Goal: Information Seeking & Learning: Learn about a topic

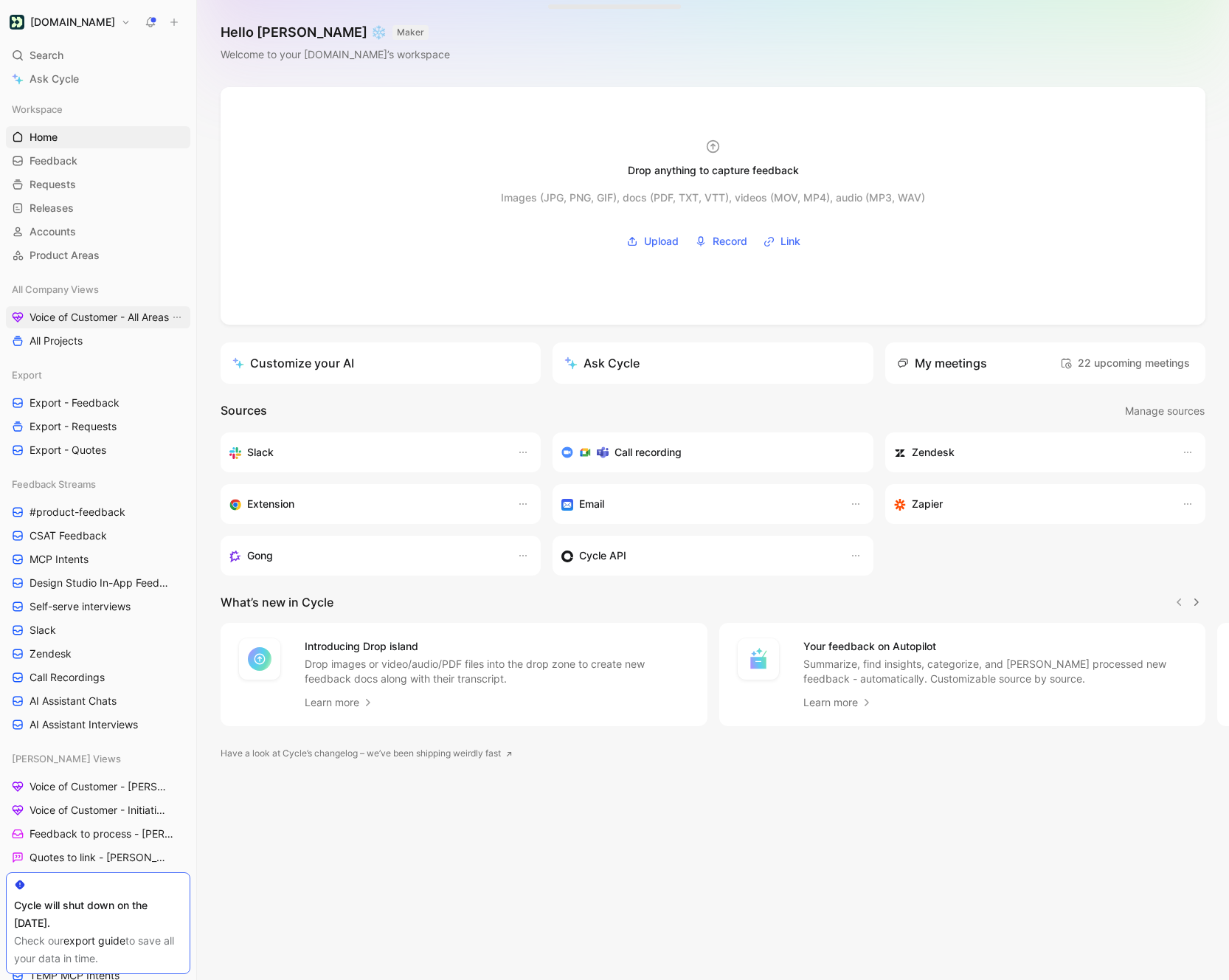
click at [60, 319] on span "Voice of Customer - All Areas" at bounding box center [99, 317] width 139 height 15
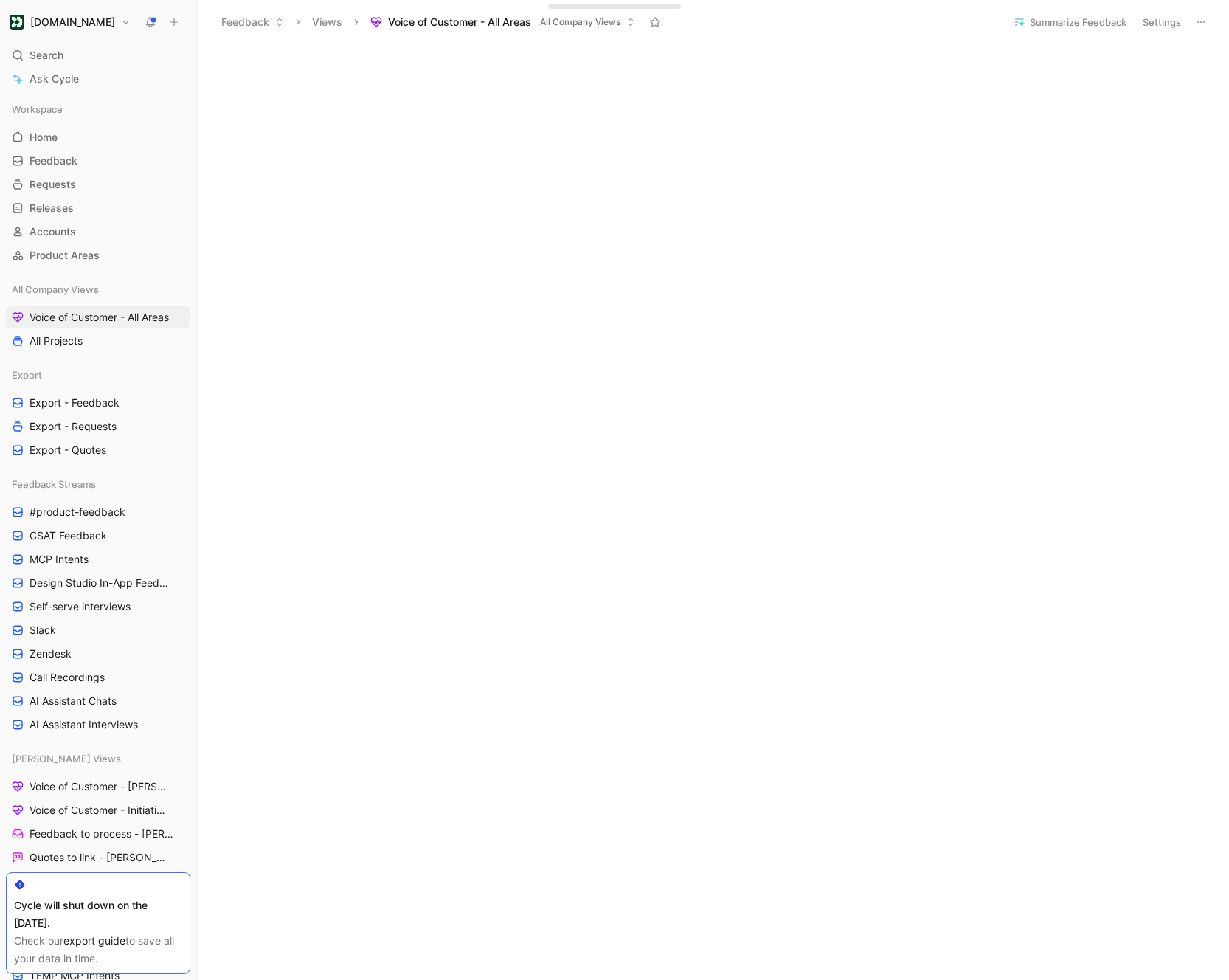
scroll to position [409, 0]
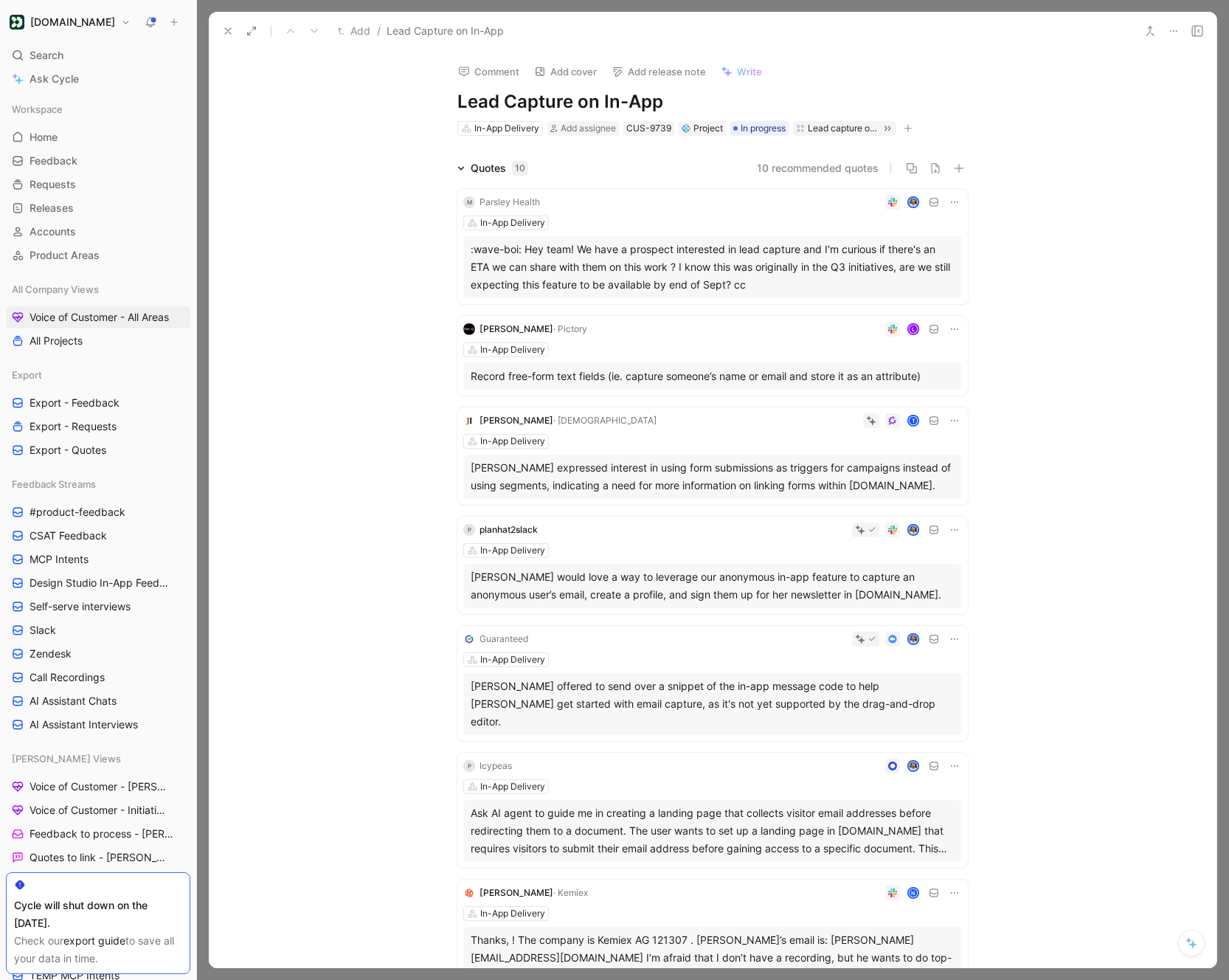
click at [1196, 940] on icon at bounding box center [1191, 943] width 12 height 12
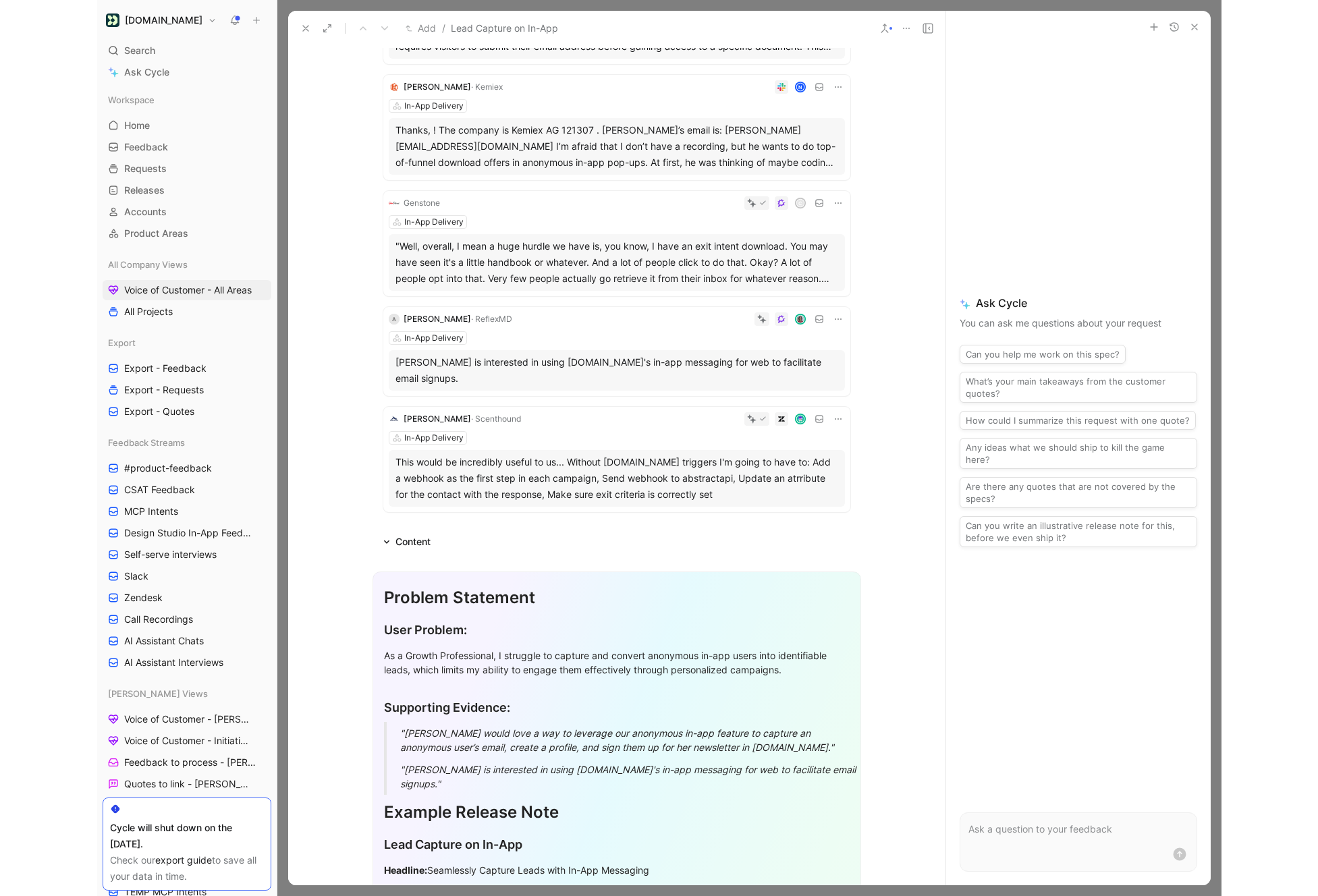
scroll to position [804, 0]
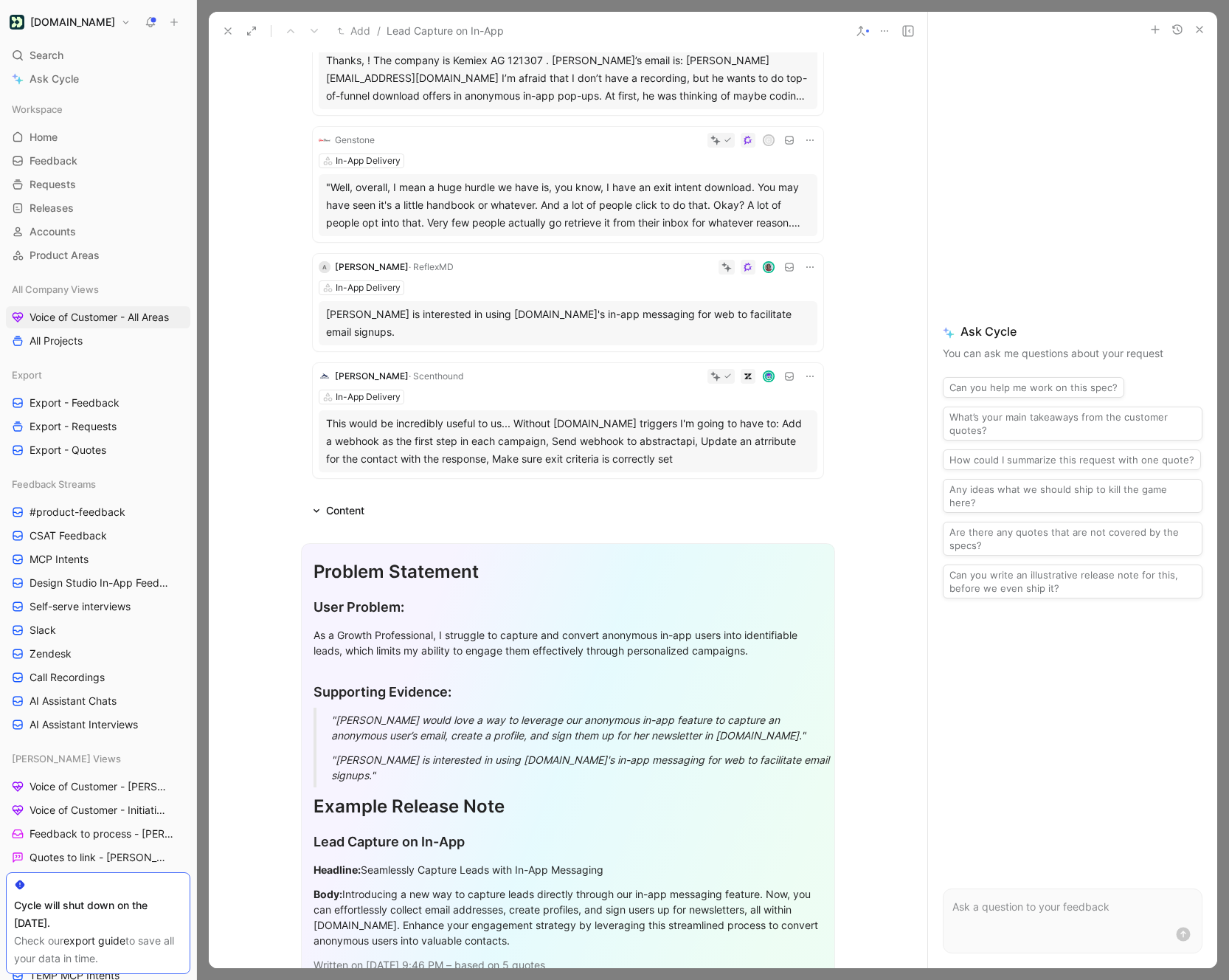
click at [980, 898] on p at bounding box center [1073, 906] width 240 height 18
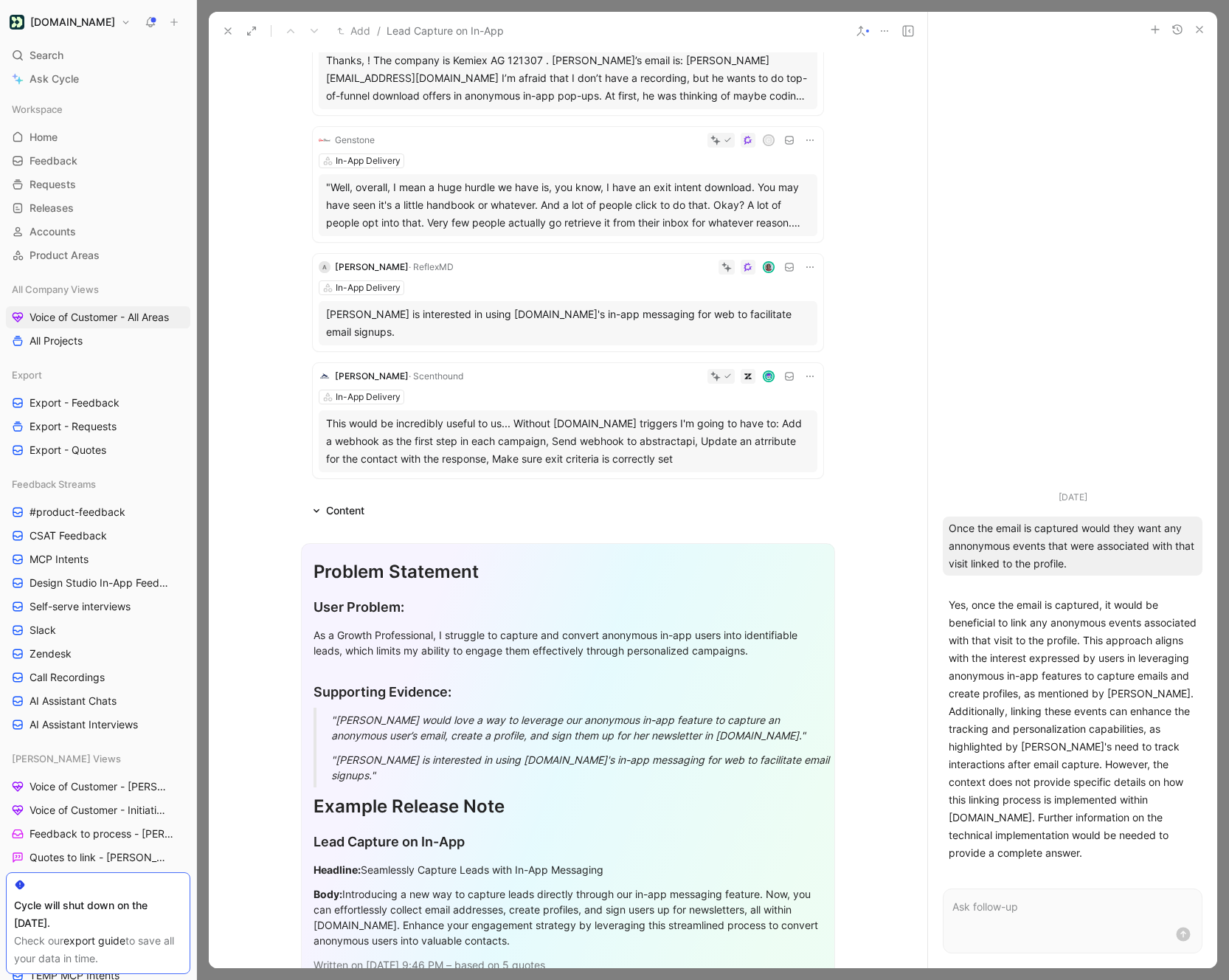
click at [983, 903] on p at bounding box center [1073, 906] width 240 height 18
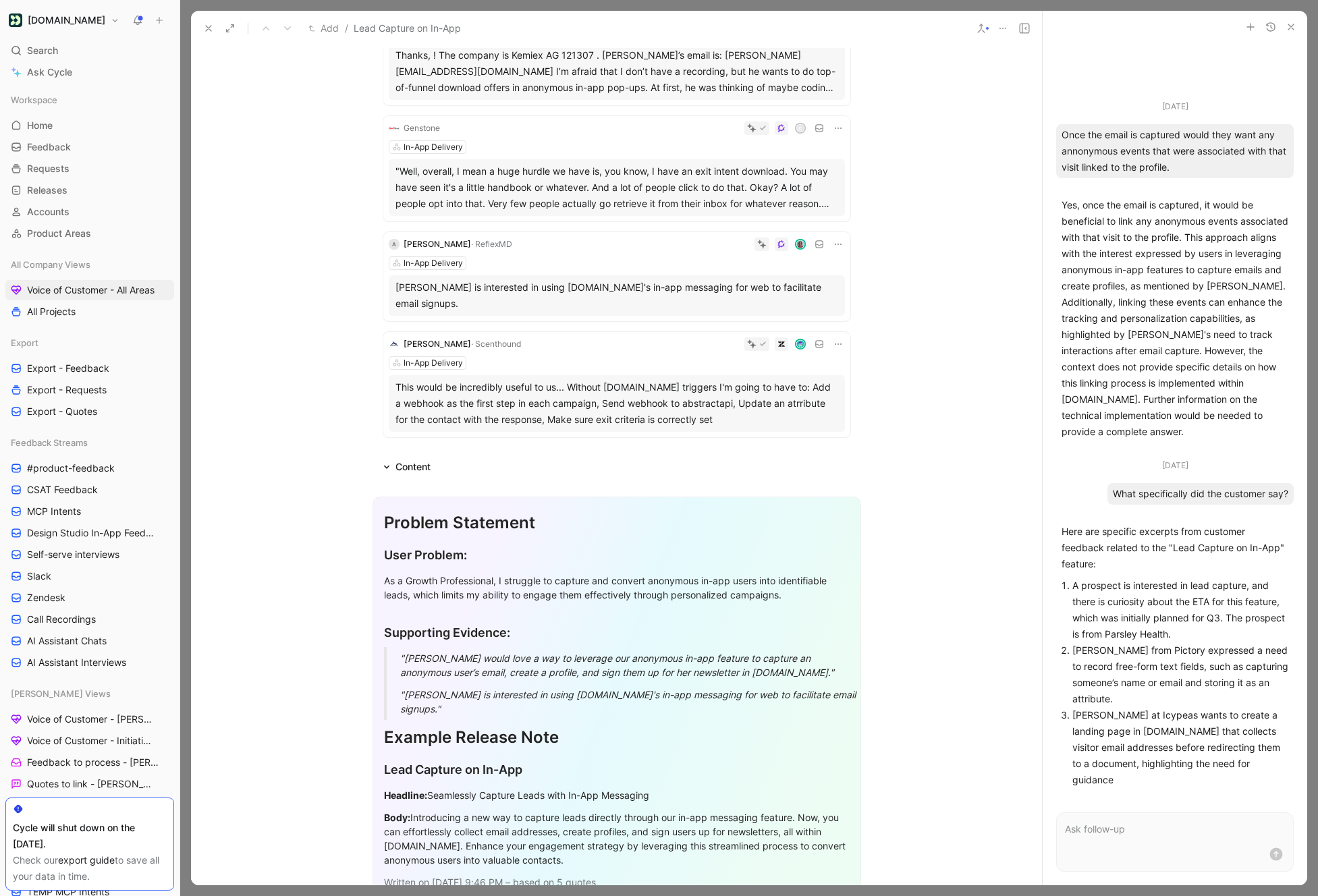
click at [1044, 524] on ul "[DATE] Once the email is captured would they want any annonymous events that we…" at bounding box center [1174, 446] width 265 height 693
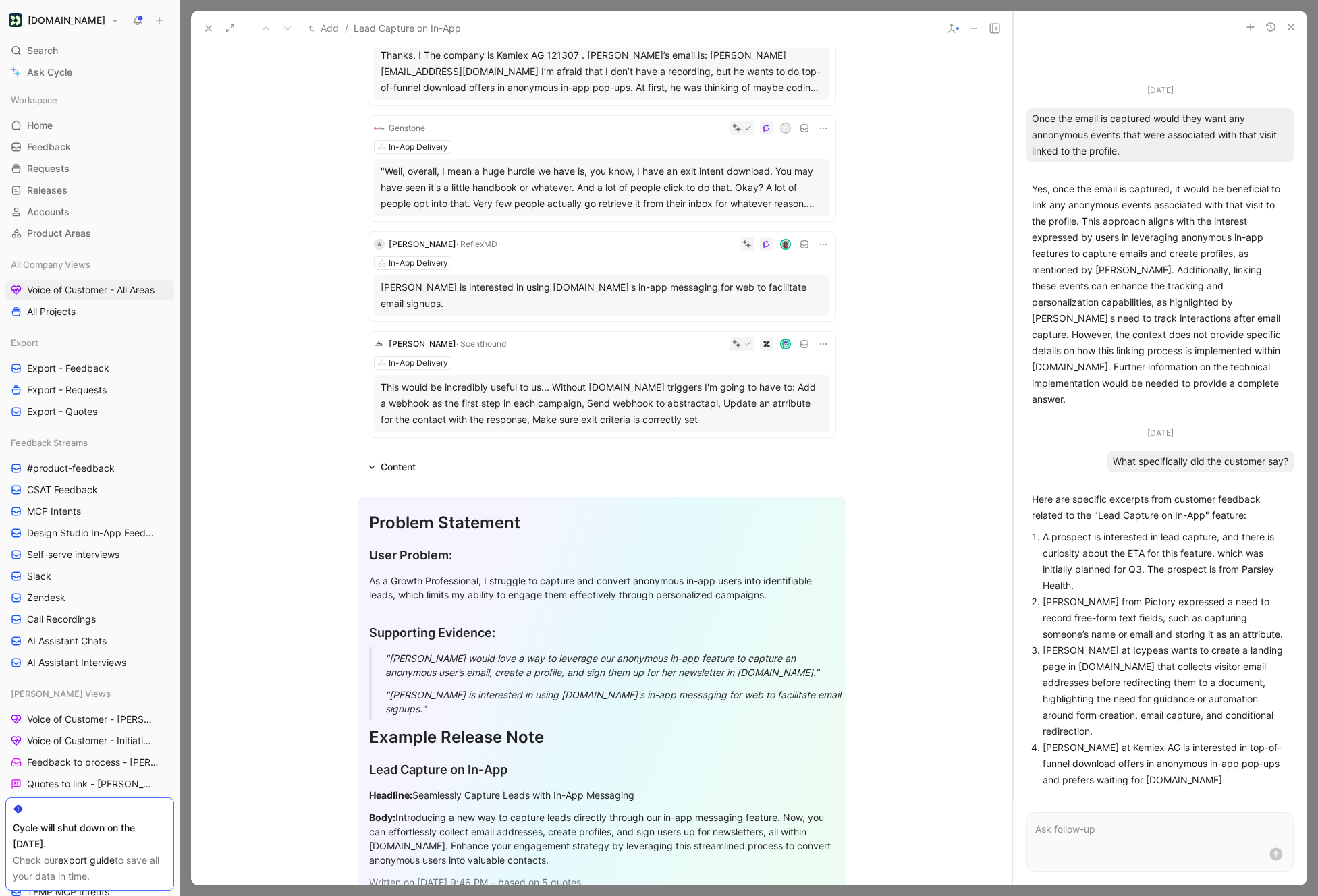
scroll to position [0, 0]
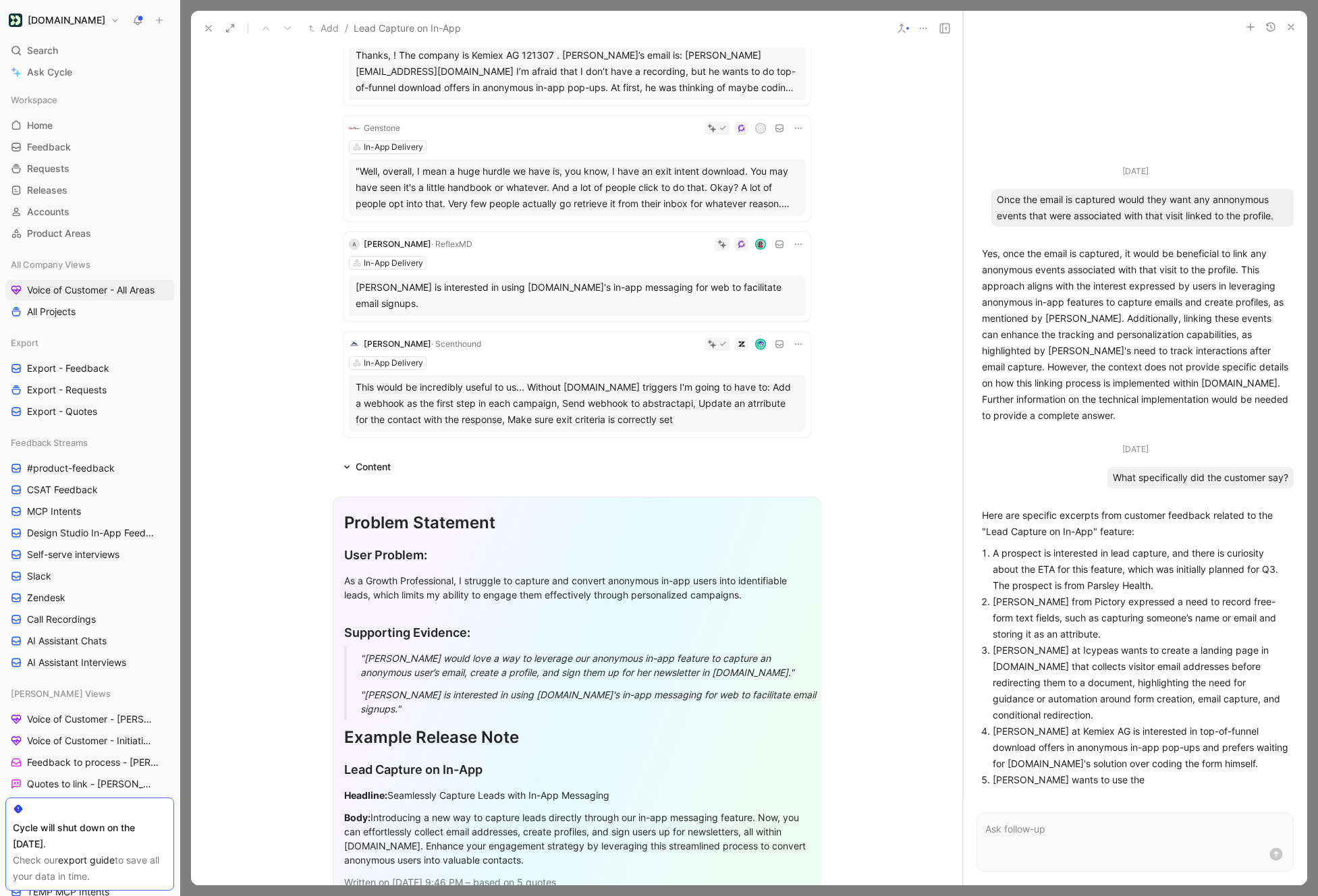
drag, startPoint x: 1040, startPoint y: 525, endPoint x: 862, endPoint y: 532, distance: 178.1
click at [862, 532] on div "Add / Lead Capture on In-App Comment Add cover Add release note Write Lead Capt…" at bounding box center [749, 448] width 1116 height 874
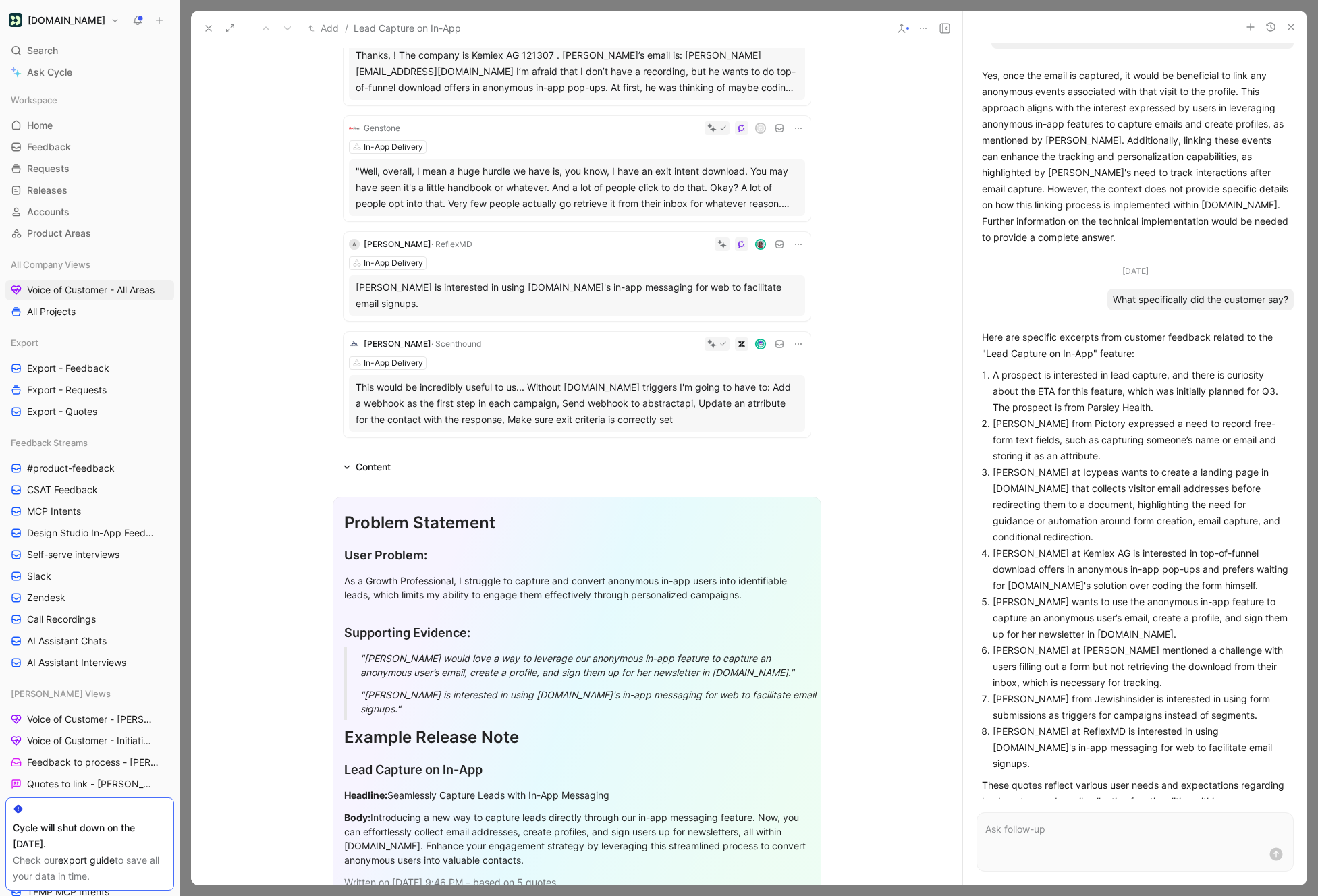
scroll to position [62, 0]
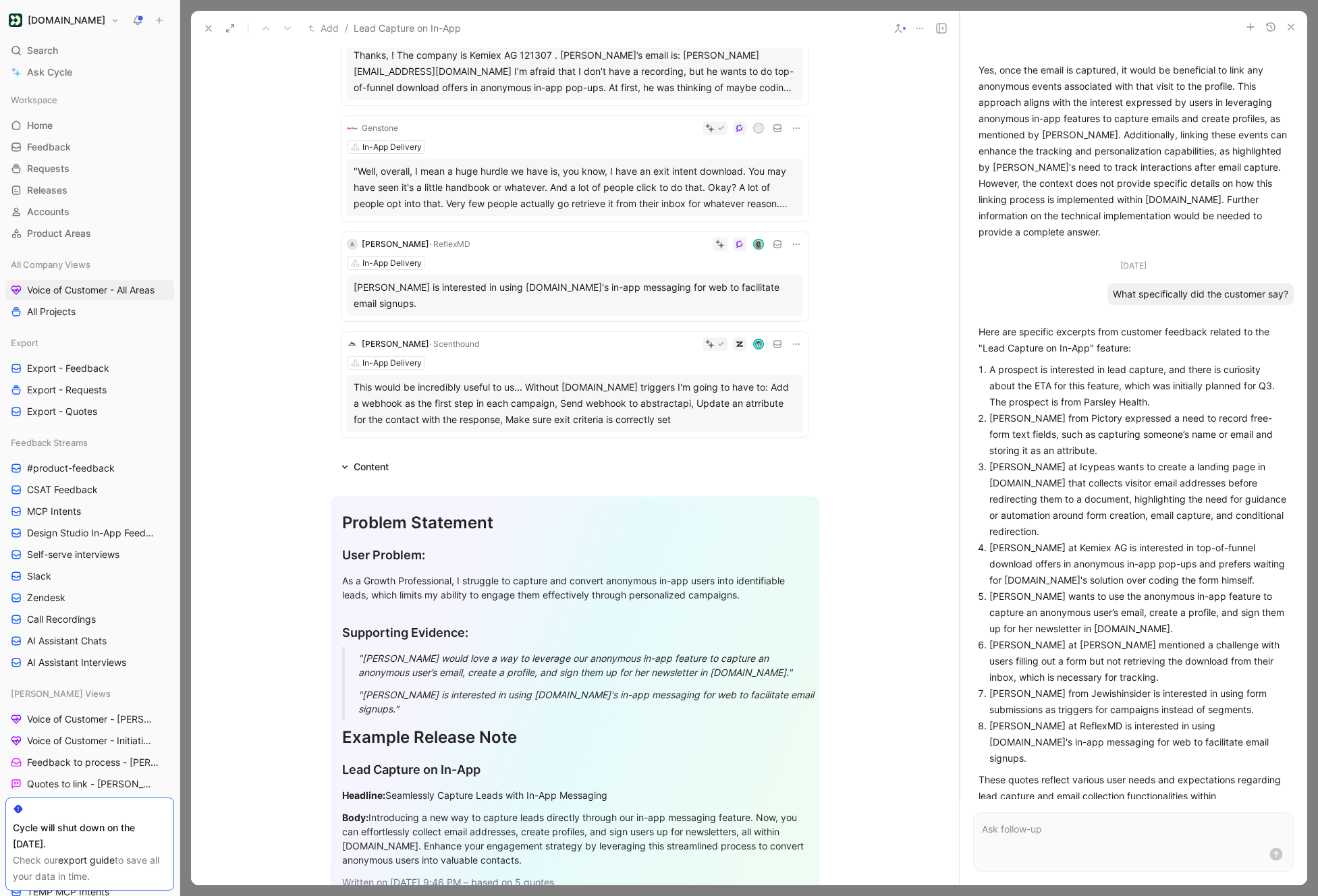
drag, startPoint x: 961, startPoint y: 325, endPoint x: 828, endPoint y: 326, distance: 133.0
click at [828, 326] on div "Add / Lead Capture on In-App Comment Add cover Add release note Write Lead Capt…" at bounding box center [749, 448] width 1116 height 874
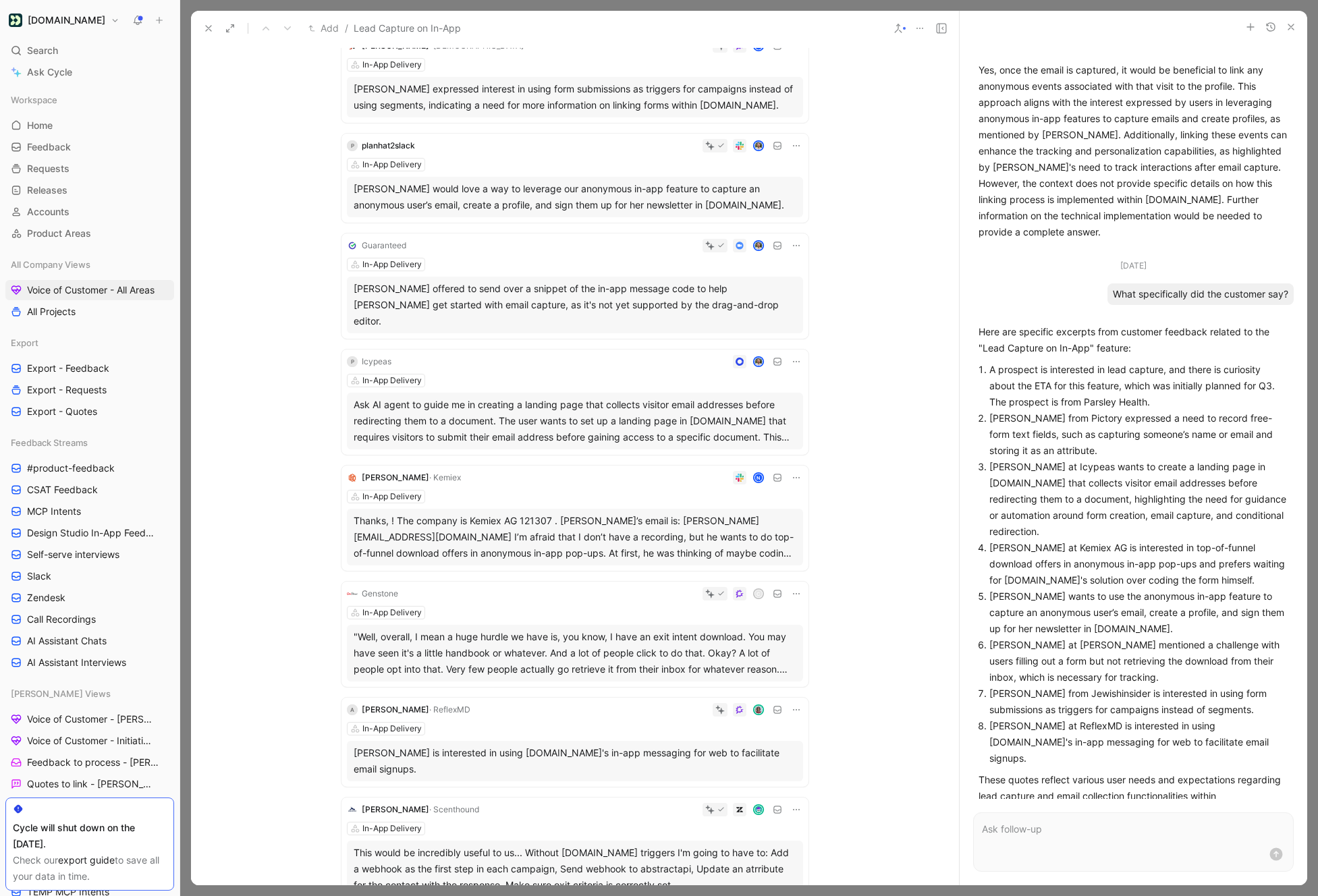
scroll to position [333, 0]
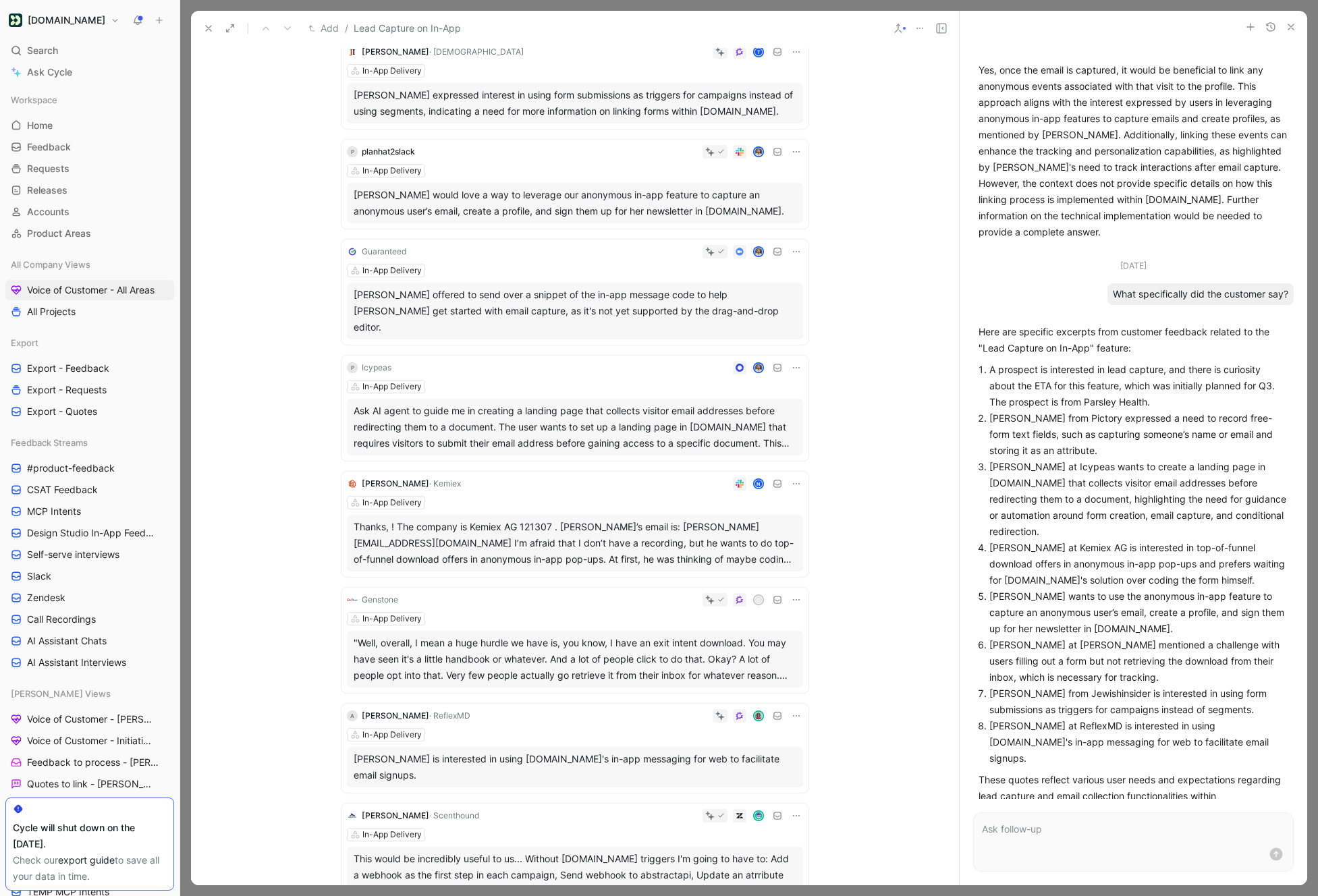
click at [594, 424] on div "Ask AI agent to guide me in creating a landing page that collects visitor email…" at bounding box center [575, 427] width 443 height 49
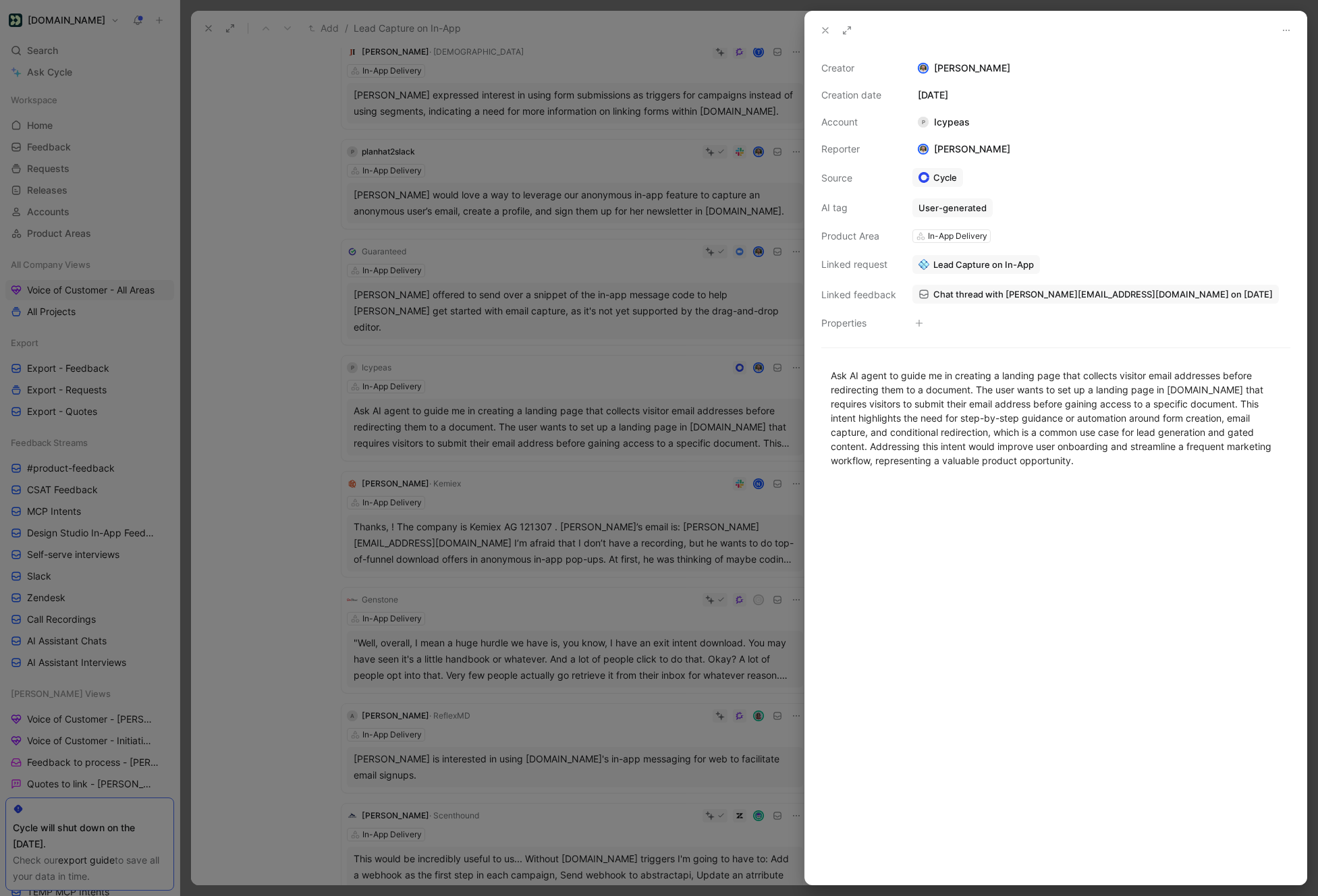
click at [820, 35] on icon at bounding box center [826, 31] width 11 height 11
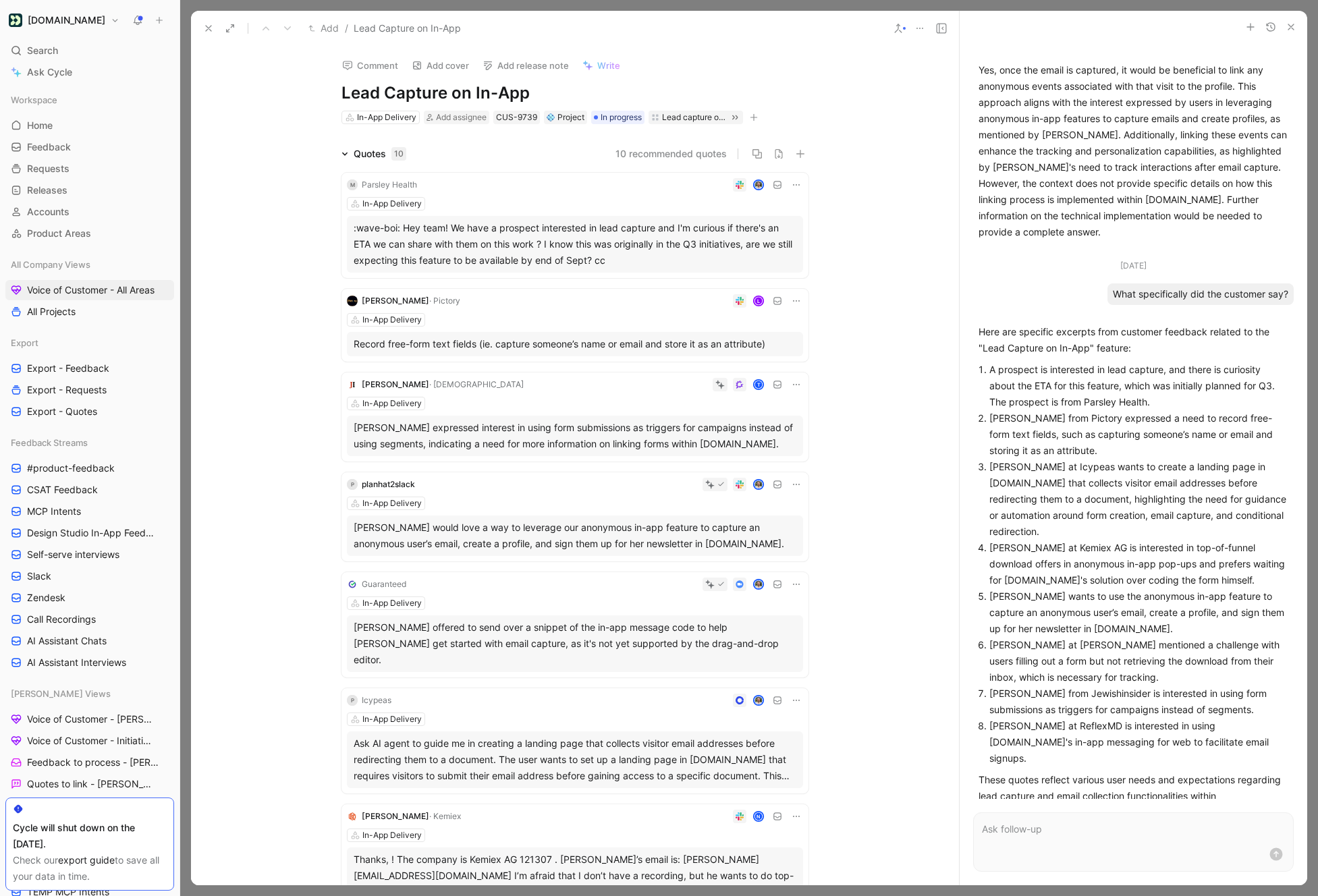
click at [606, 61] on span "Write" at bounding box center [608, 65] width 23 height 12
click at [658, 155] on button "10 recommended quotes" at bounding box center [671, 154] width 112 height 16
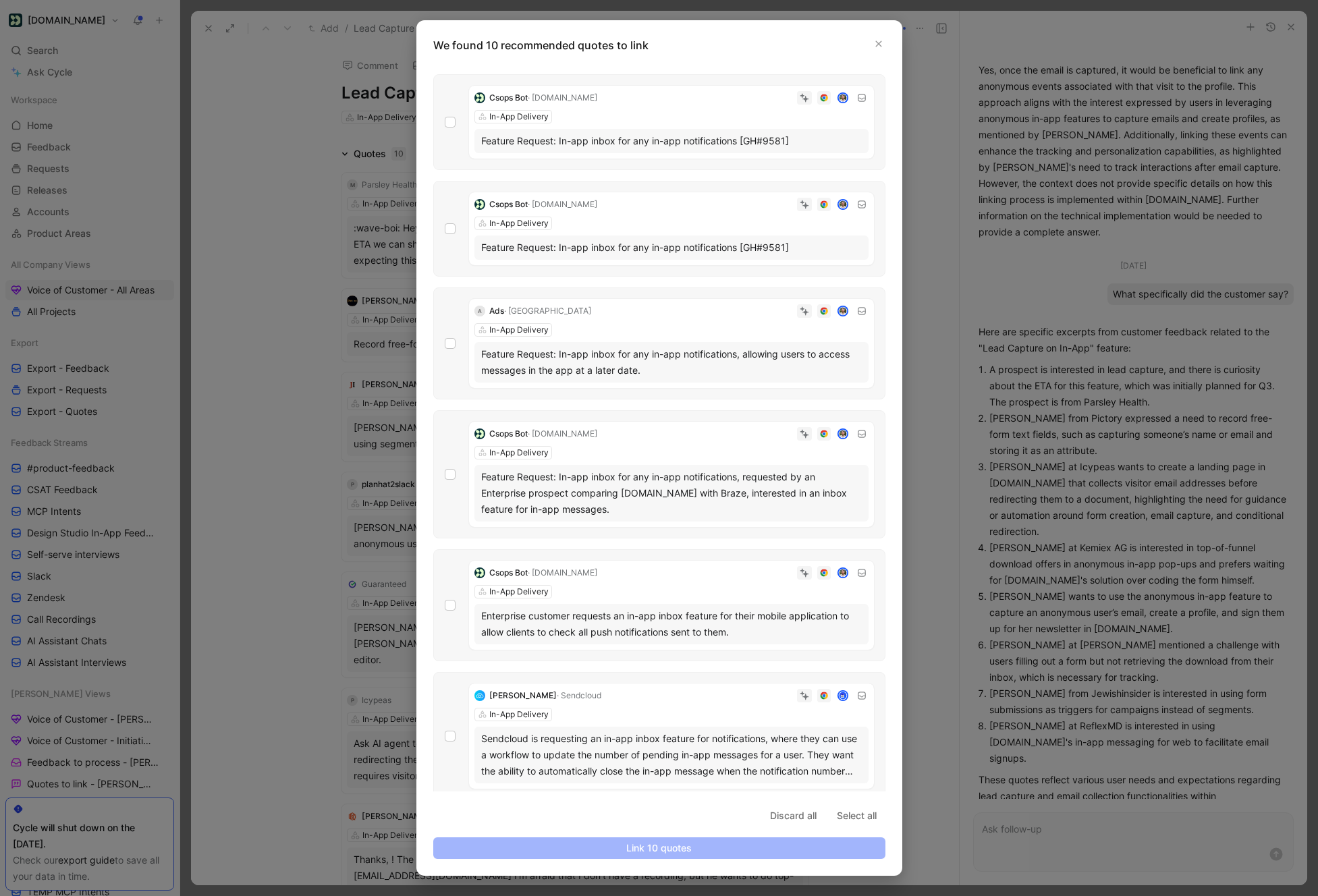
scroll to position [509, 0]
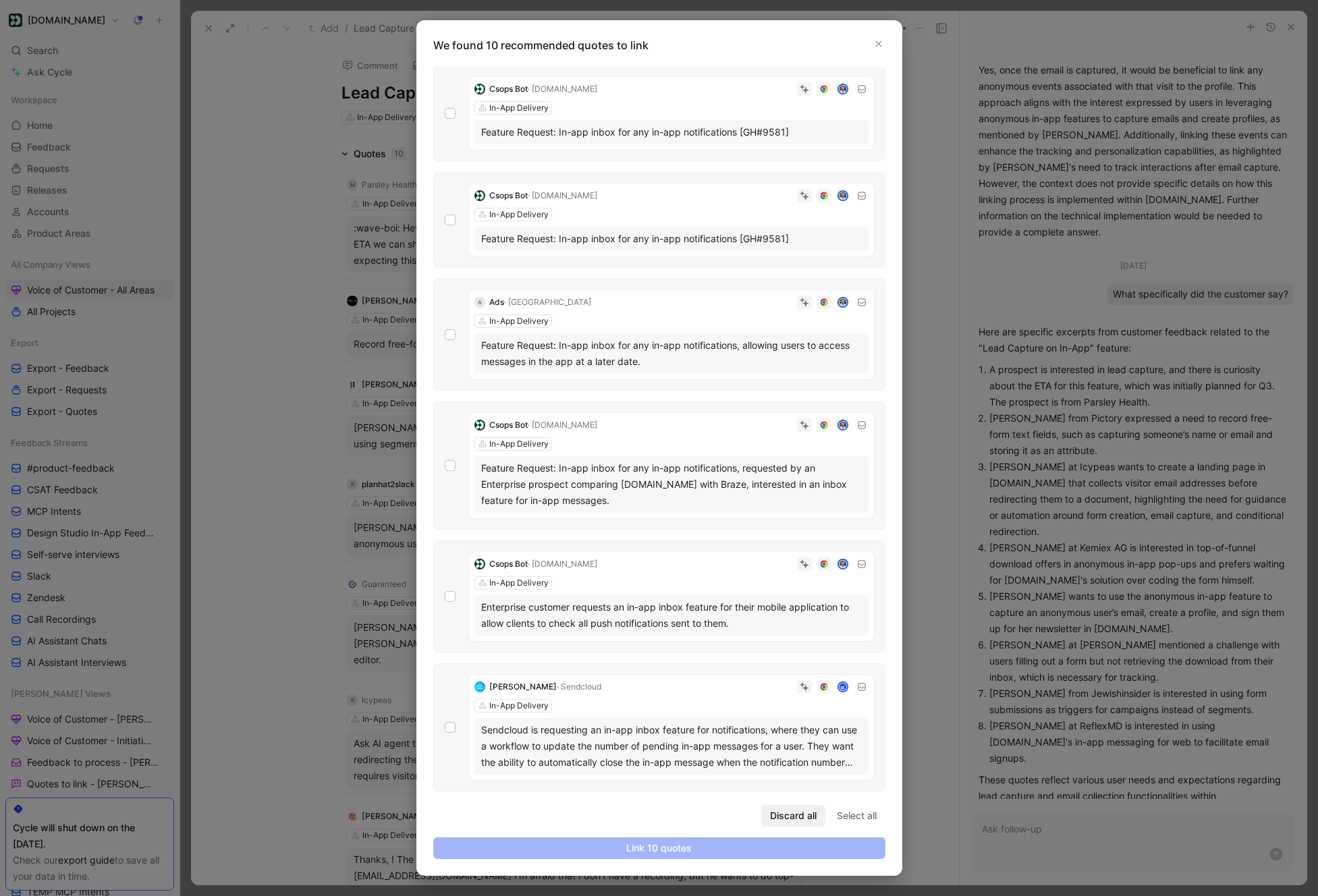
click at [803, 814] on span "Discard all" at bounding box center [793, 815] width 46 height 16
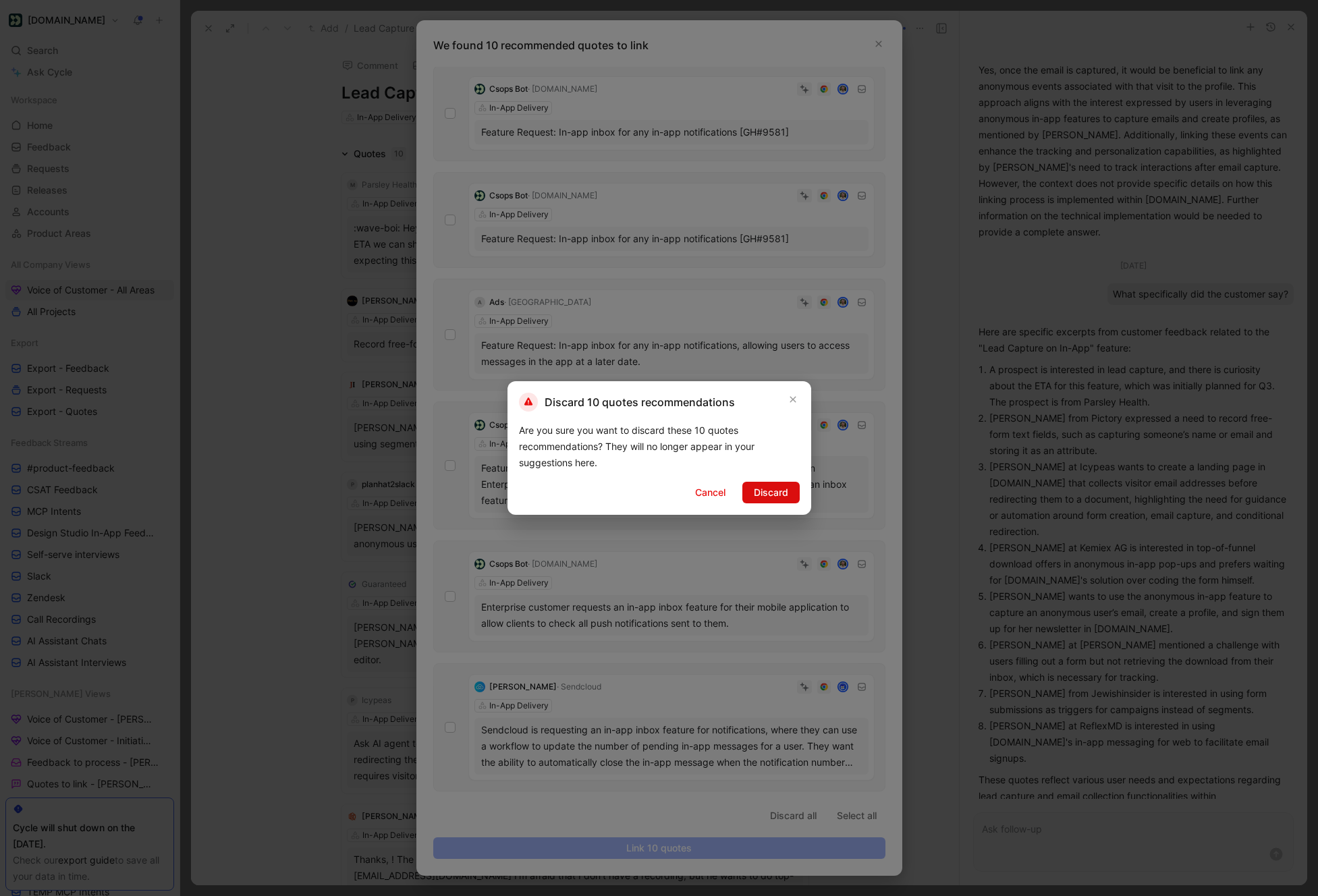
click at [759, 485] on span "Discard" at bounding box center [771, 492] width 35 height 16
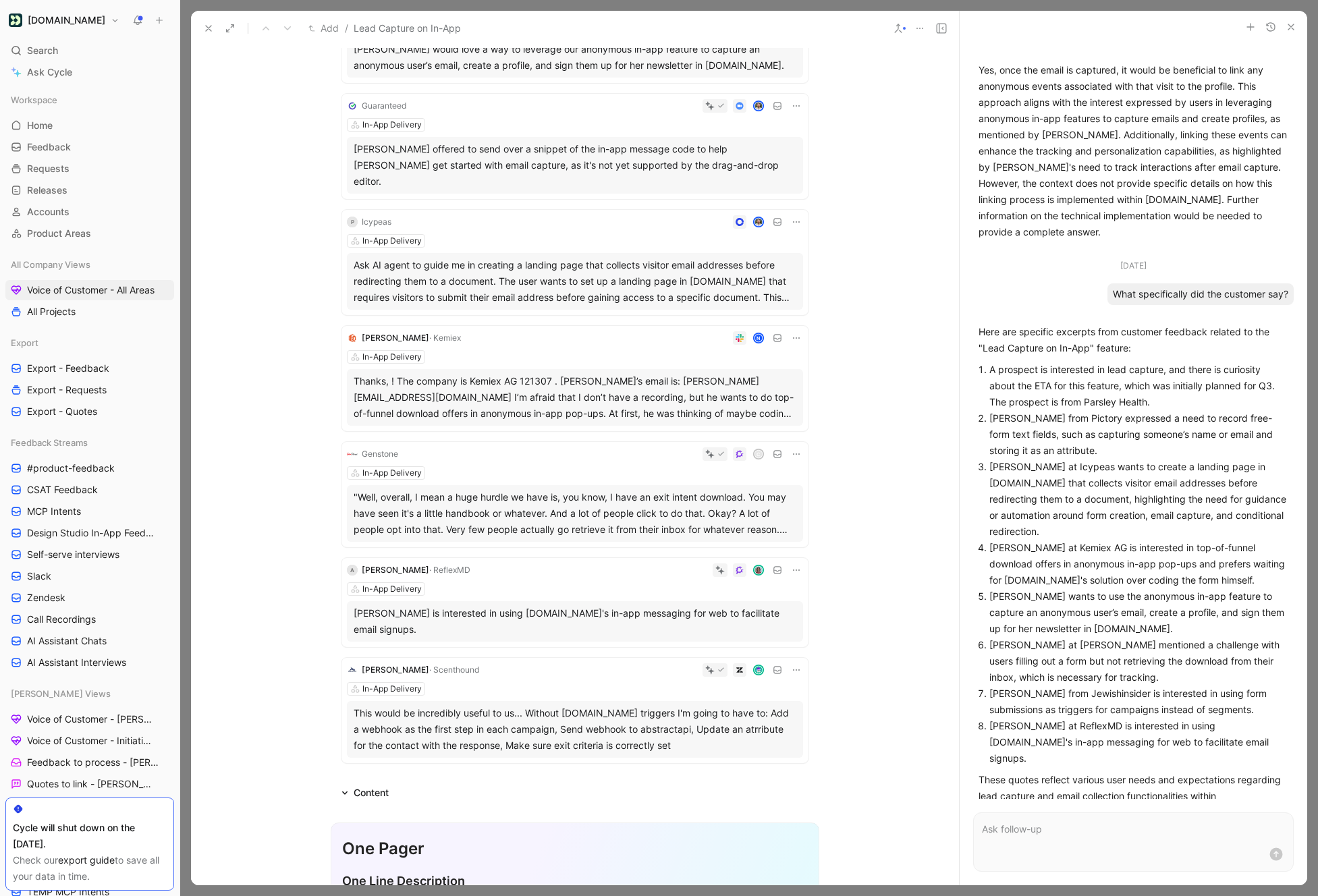
scroll to position [477, 0]
click at [496, 236] on div "In-App Delivery" at bounding box center [575, 242] width 456 height 13
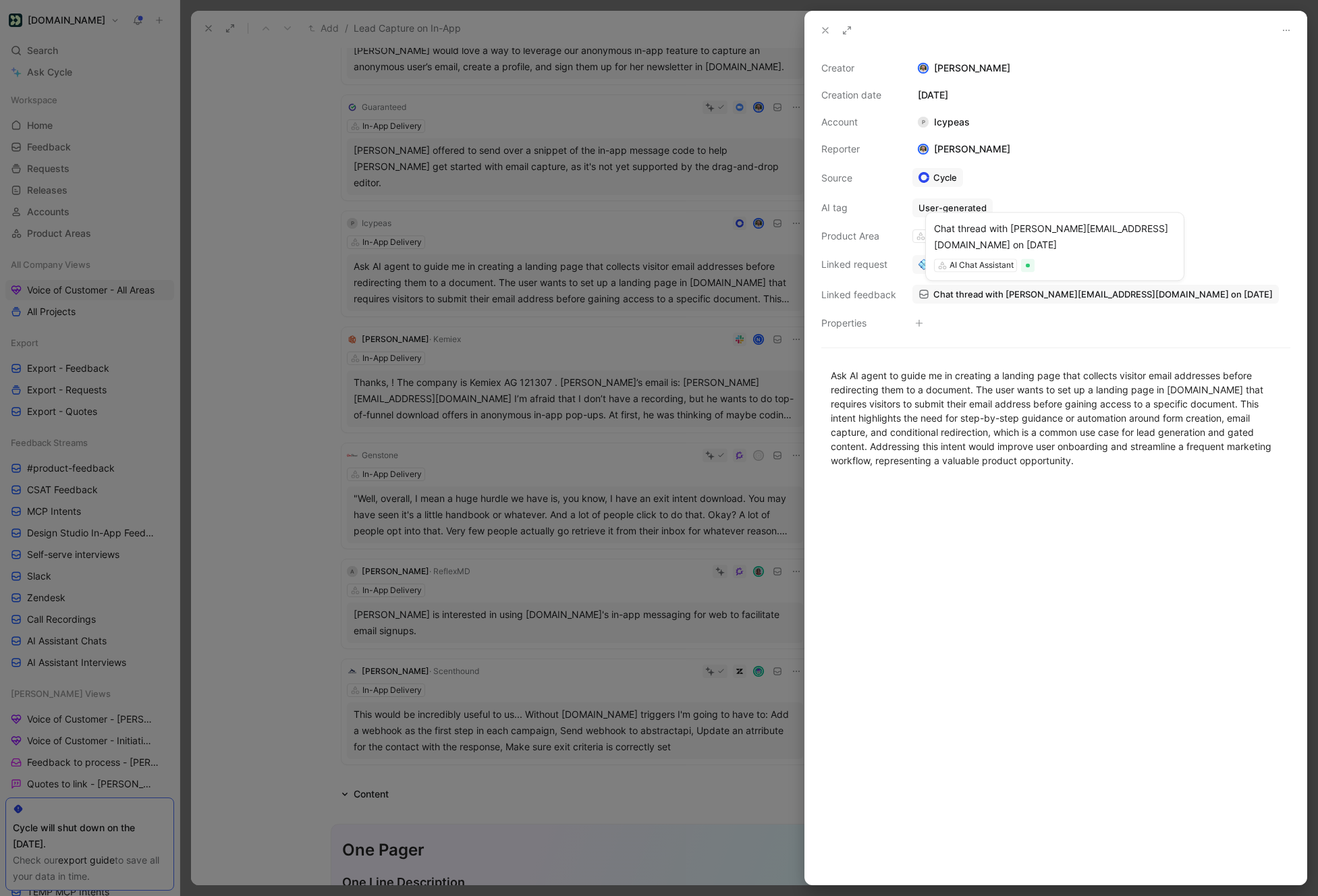
click at [977, 295] on span "Chat thread with [PERSON_NAME][EMAIL_ADDRESS][DOMAIN_NAME] on [DATE]" at bounding box center [1103, 294] width 339 height 12
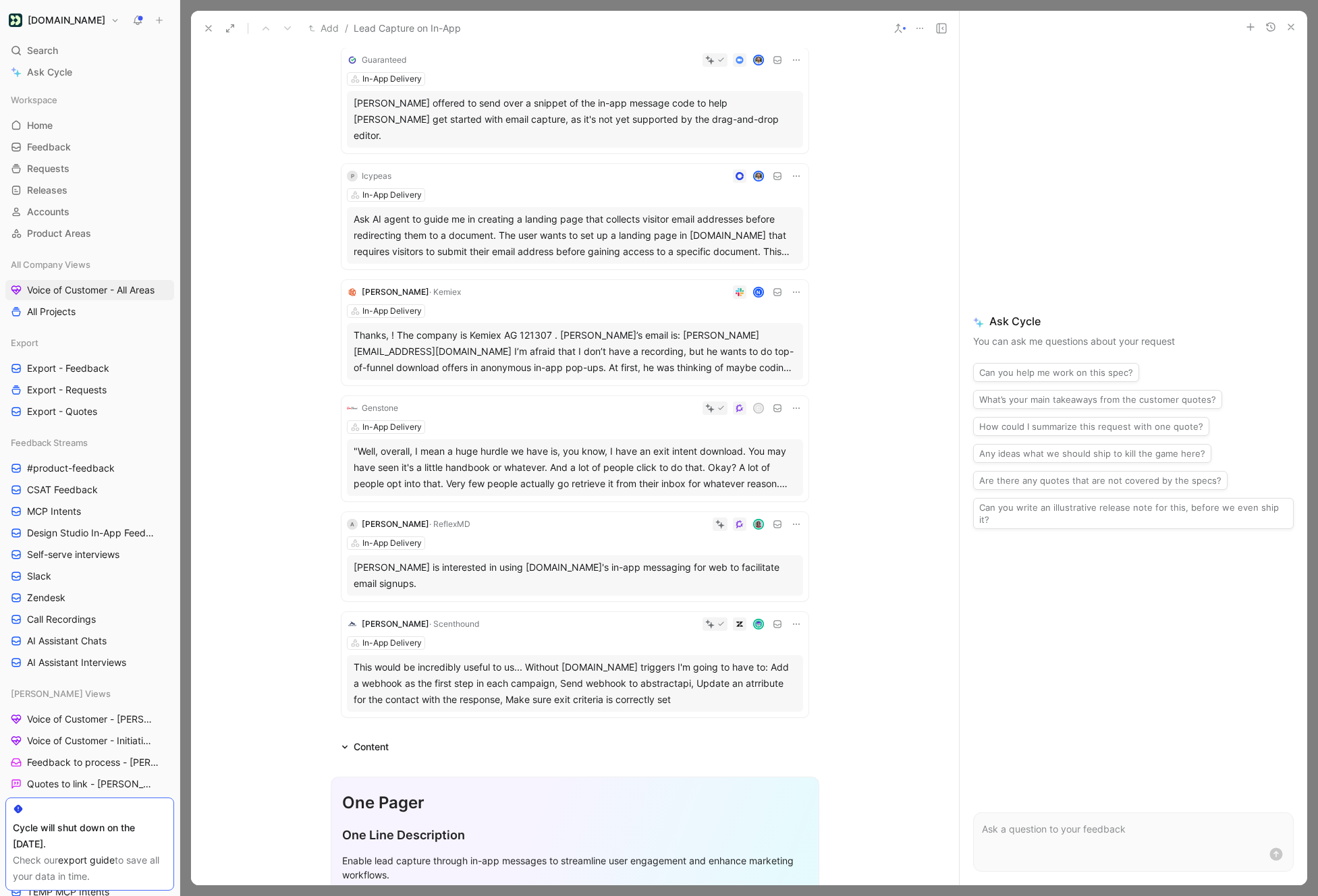
scroll to position [531, 0]
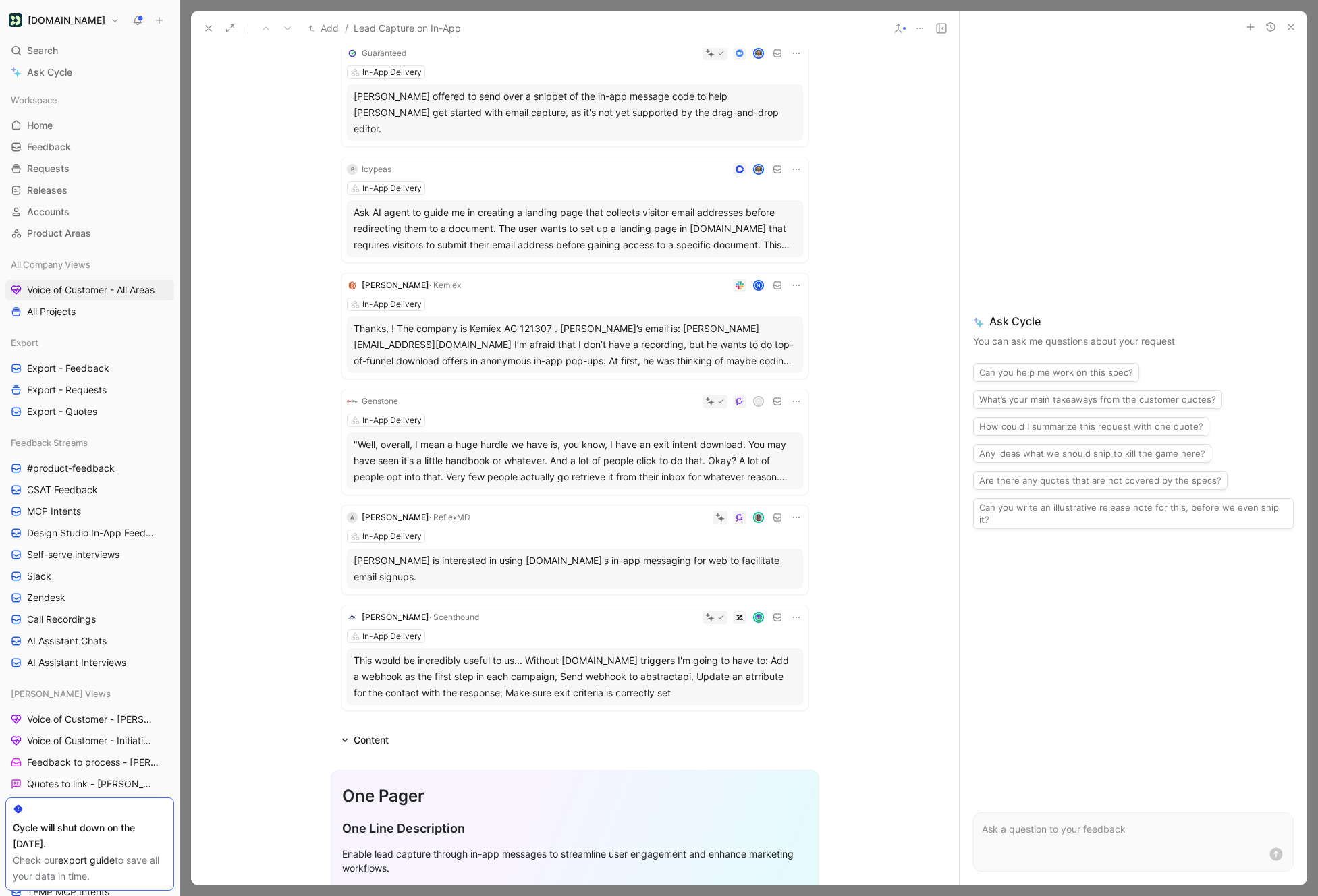
click at [587, 653] on div "This would be incredibly useful to us... Without [DOMAIN_NAME] triggers I'm goi…" at bounding box center [575, 677] width 443 height 49
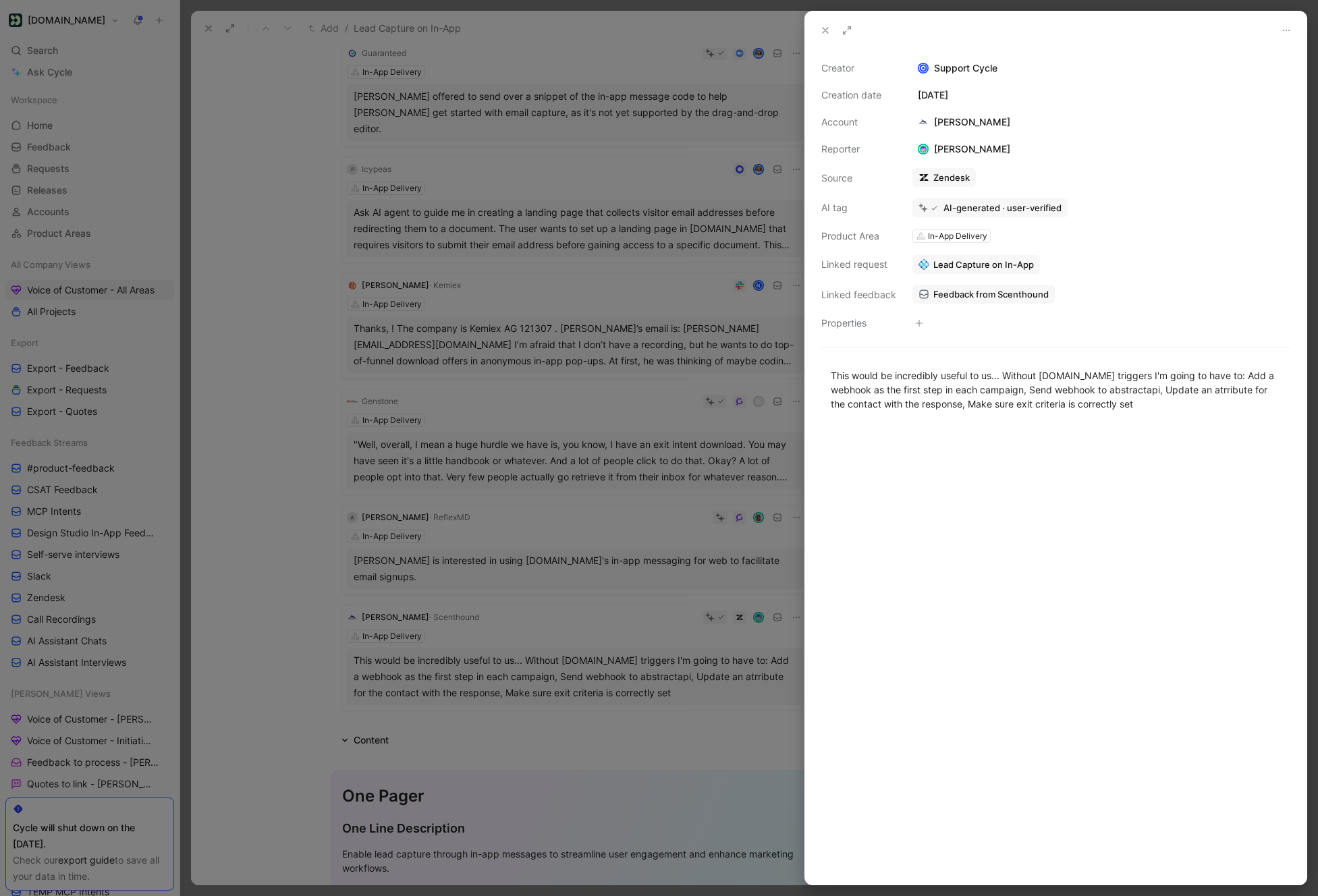
click at [701, 597] on div at bounding box center [659, 448] width 1318 height 896
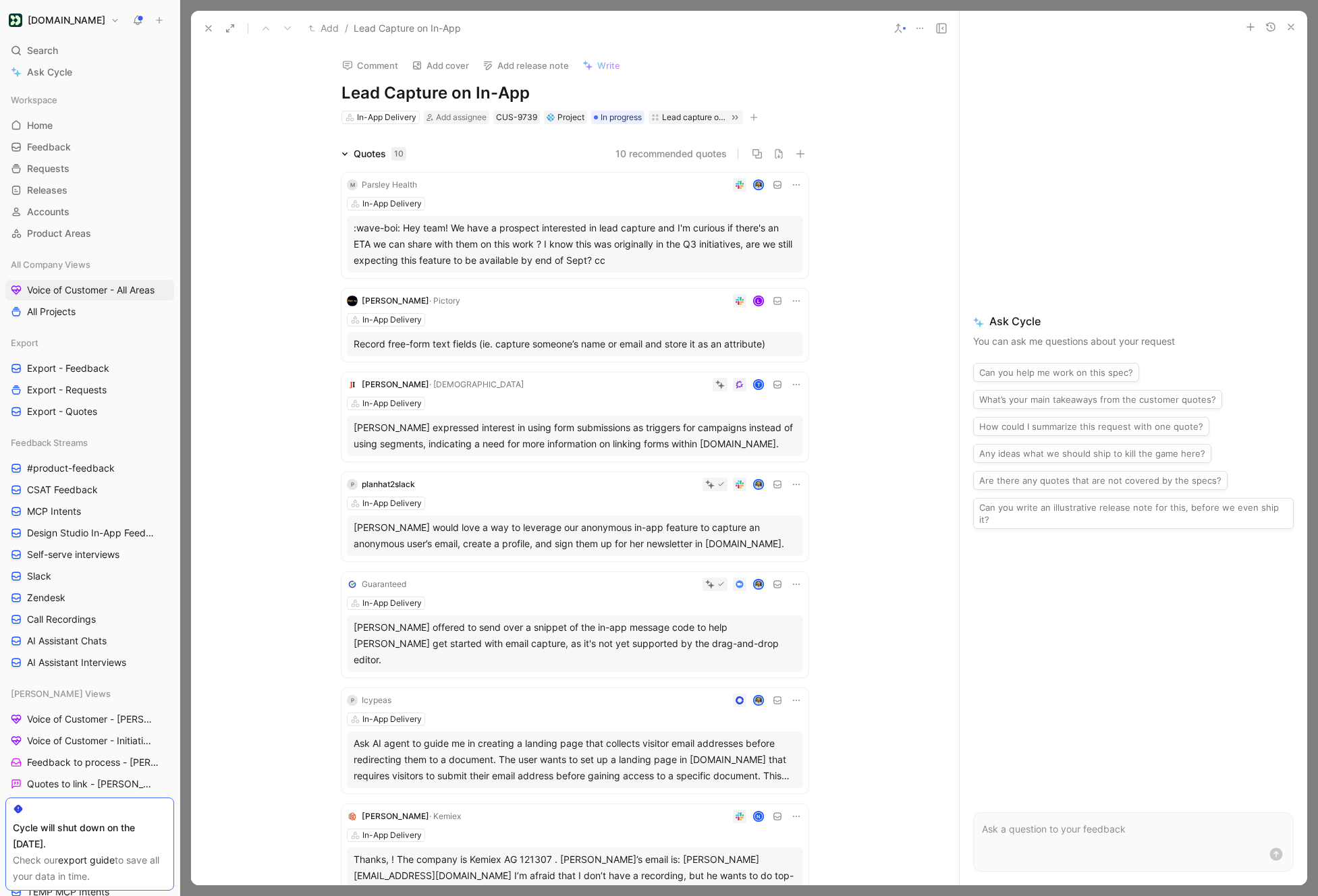
click at [573, 229] on div ":wave-boi: Hey team! We have a prospect interested in lead capture and I'm curi…" at bounding box center [575, 244] width 443 height 49
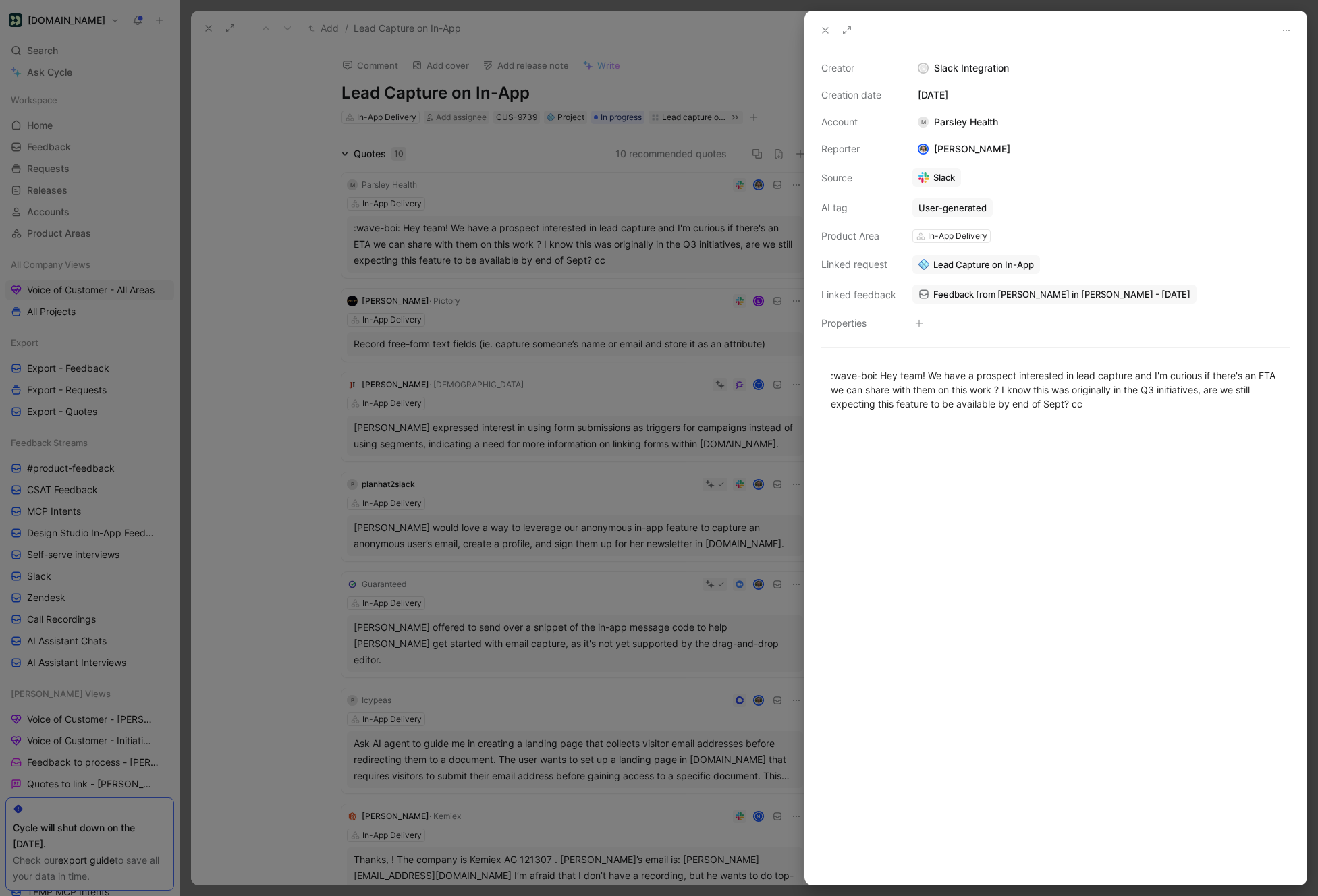
click at [740, 239] on div at bounding box center [659, 448] width 1318 height 896
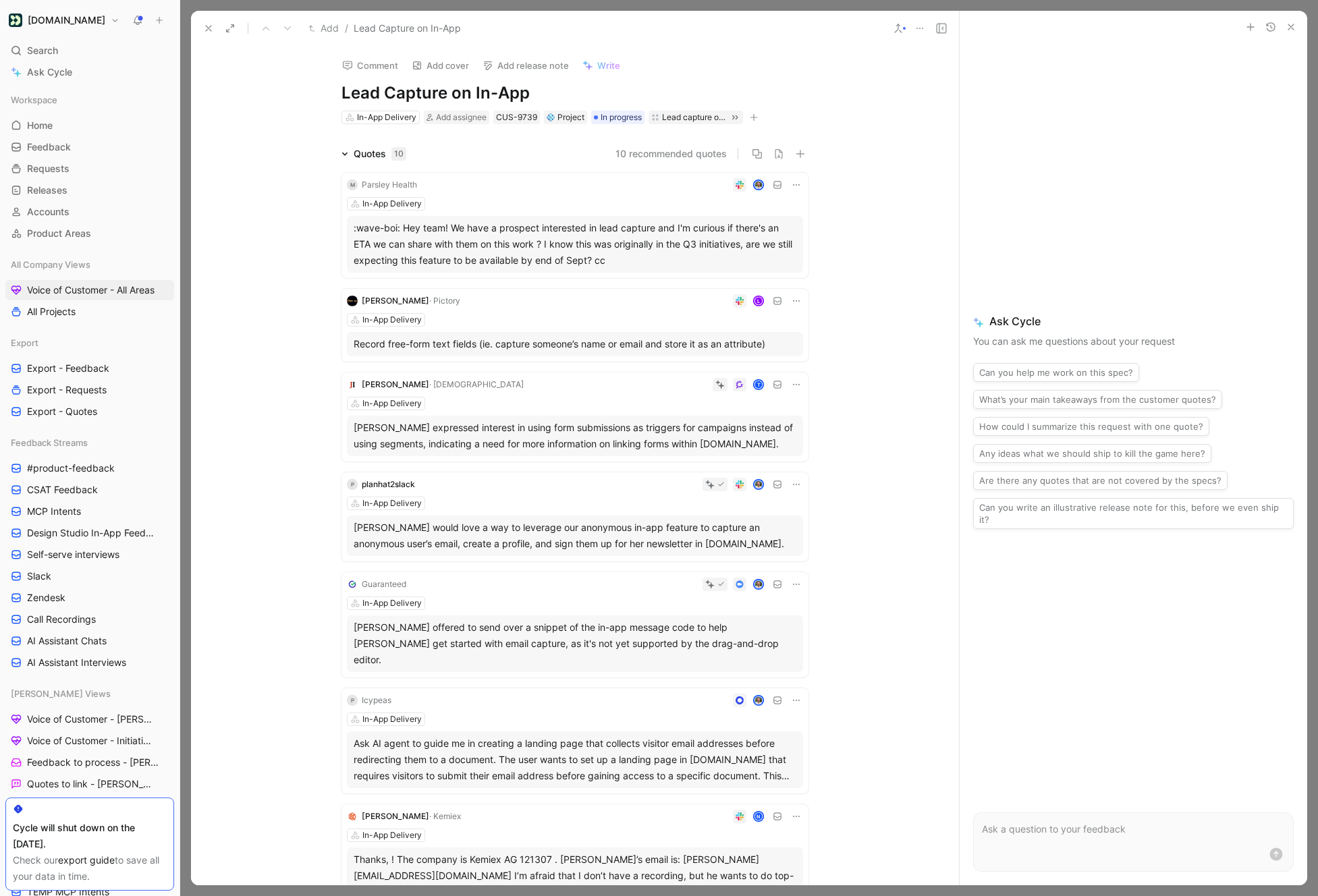
click at [629, 336] on div "Record free-form text fields (ie. capture someone’s name or email and store it …" at bounding box center [575, 344] width 443 height 16
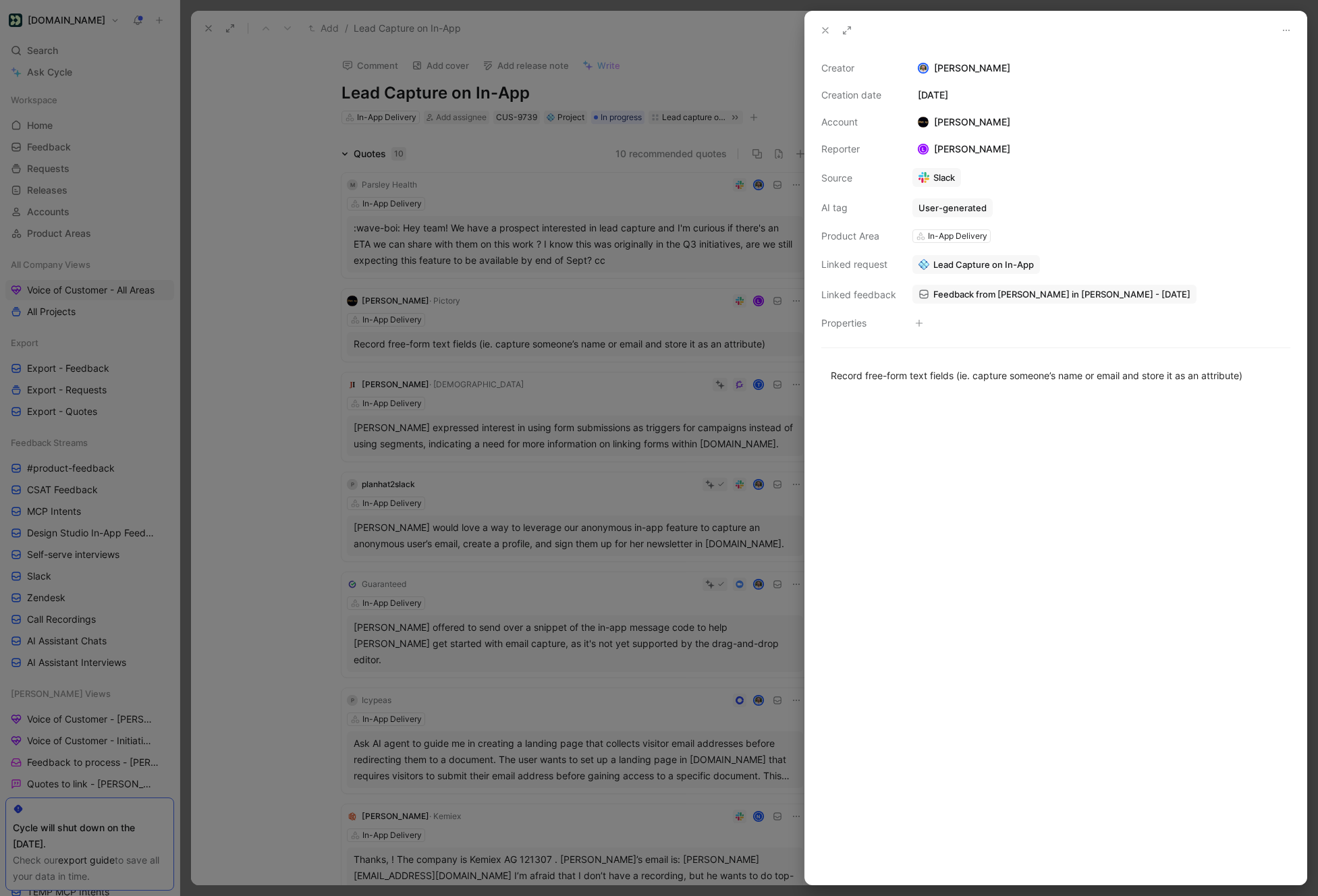
click at [630, 357] on div at bounding box center [659, 448] width 1318 height 896
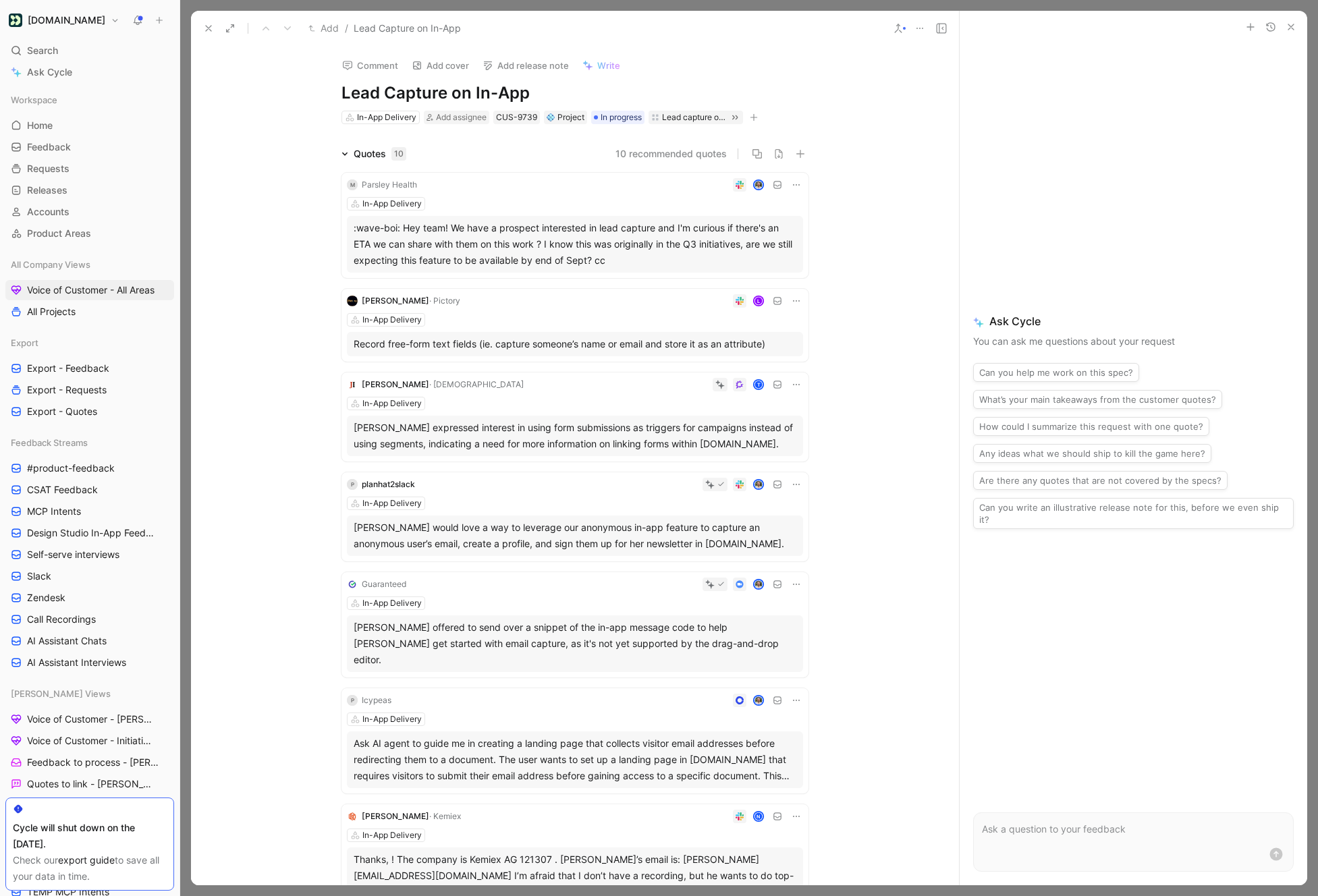
click at [616, 416] on div "[PERSON_NAME] expressed interest in using form submissions as triggers for camp…" at bounding box center [575, 436] width 456 height 41
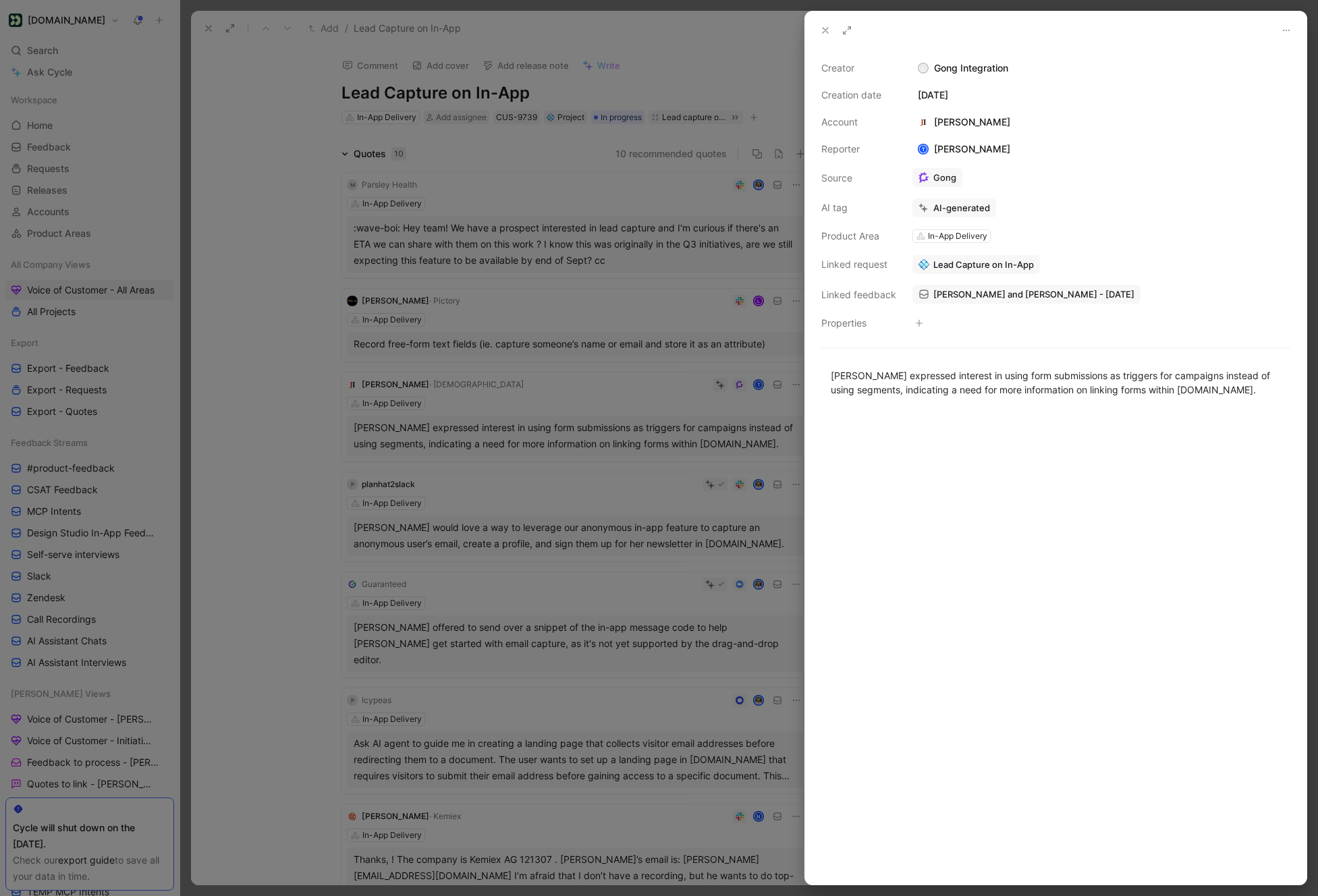
click at [622, 431] on div at bounding box center [659, 448] width 1318 height 896
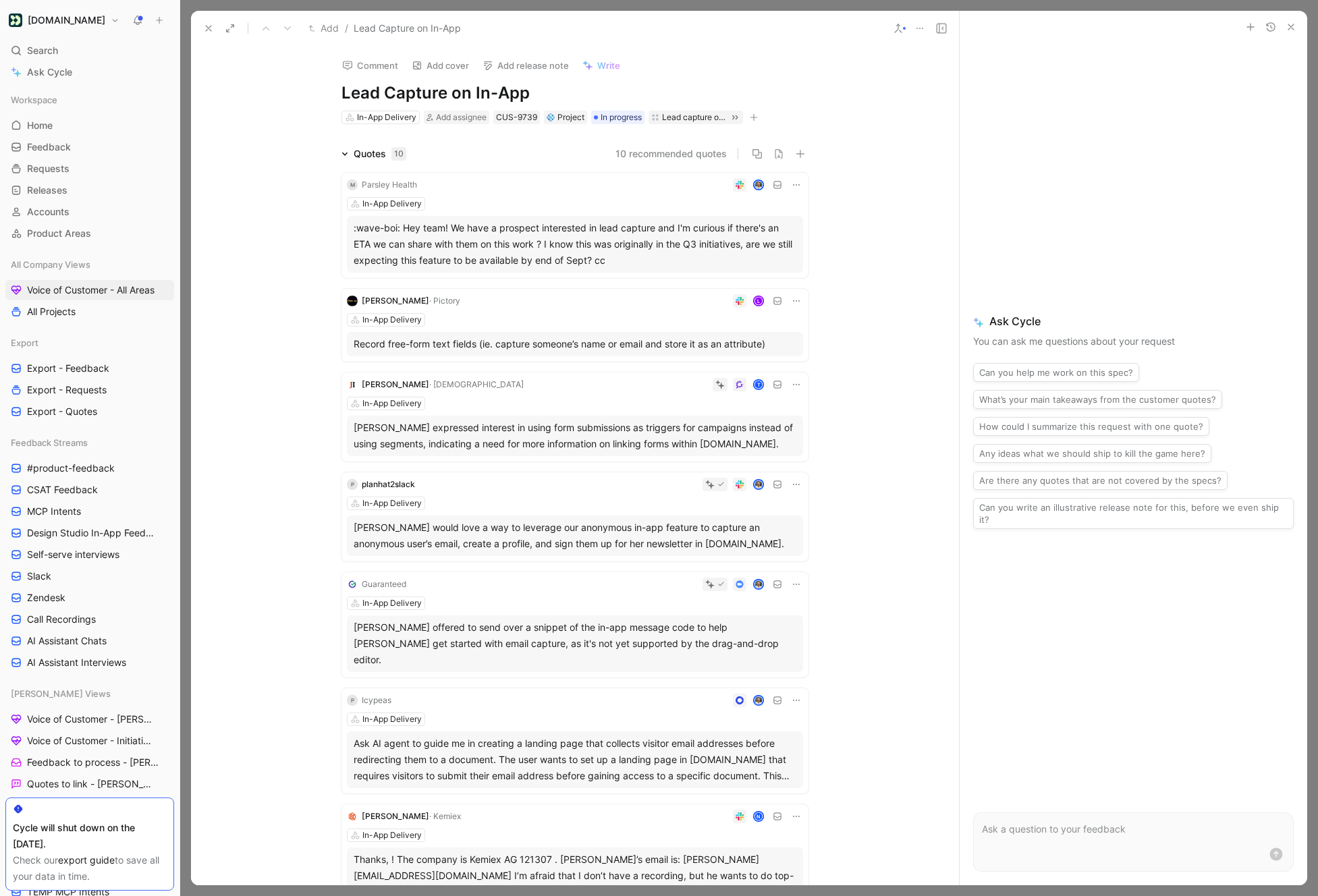
click at [591, 519] on div "[PERSON_NAME] would love a way to leverage our anonymous in-app feature to capt…" at bounding box center [575, 535] width 443 height 32
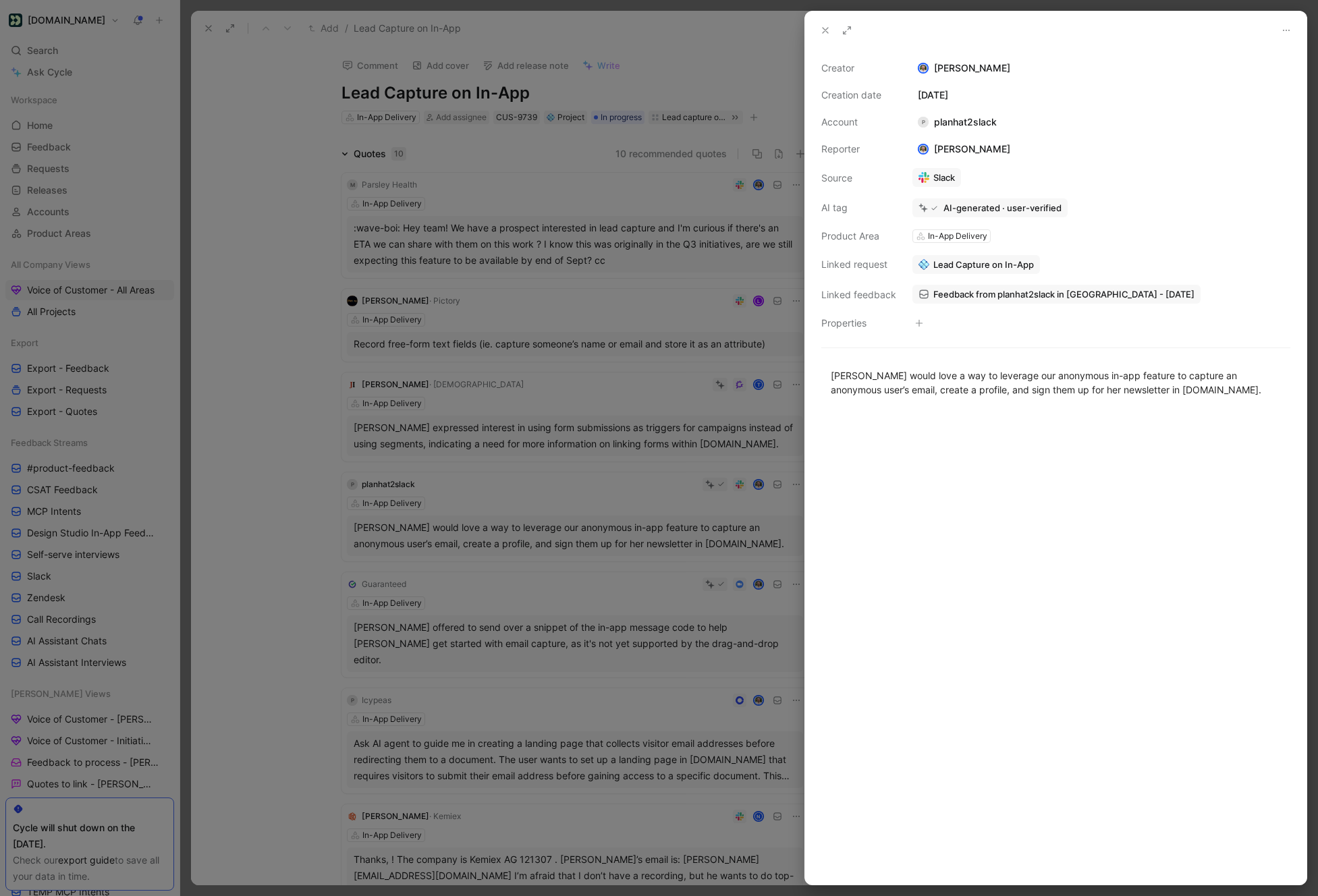
click at [591, 519] on div at bounding box center [659, 448] width 1318 height 896
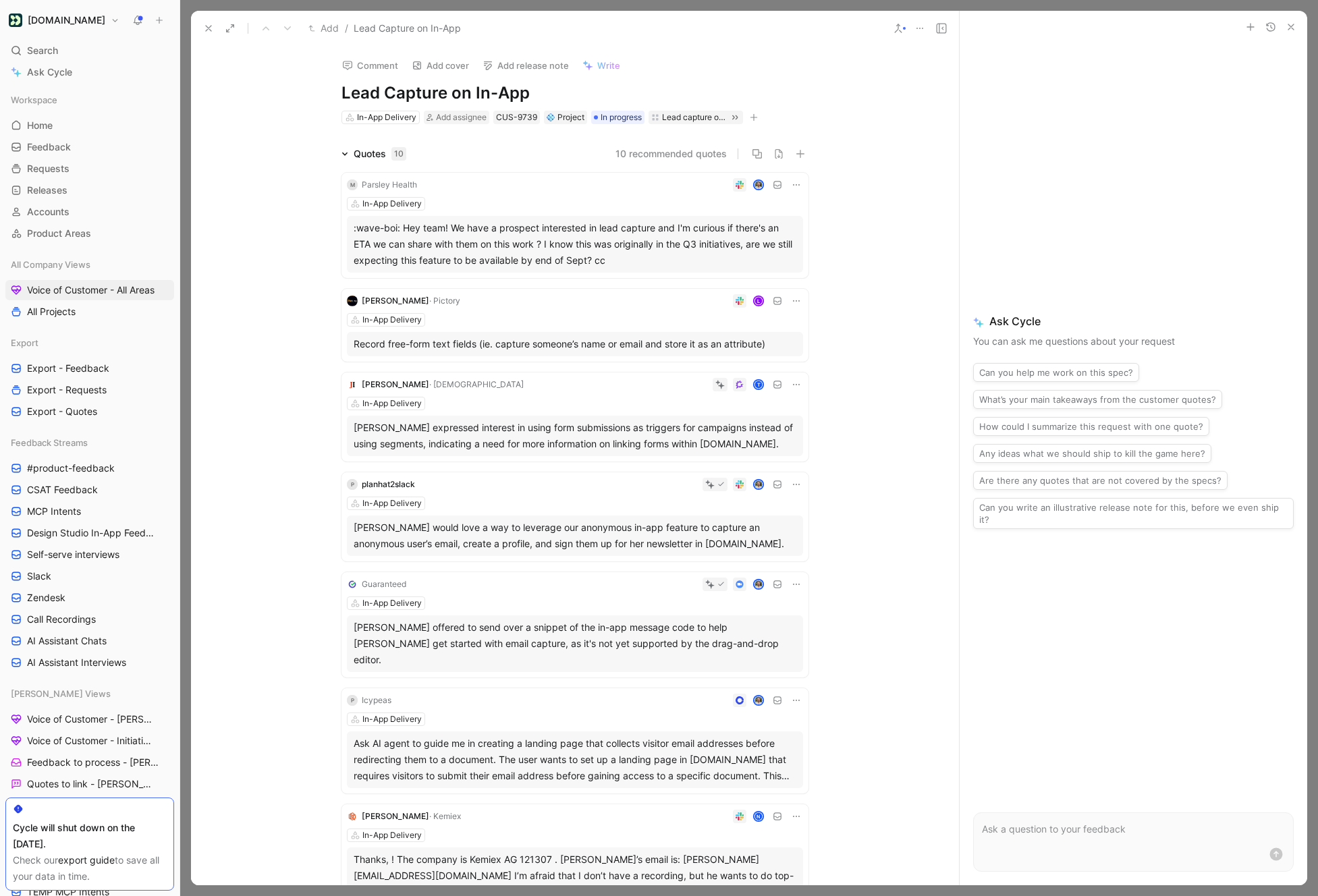
click at [599, 632] on div "[PERSON_NAME] offered to send over a snippet of the in-app message code to help…" at bounding box center [575, 644] width 443 height 49
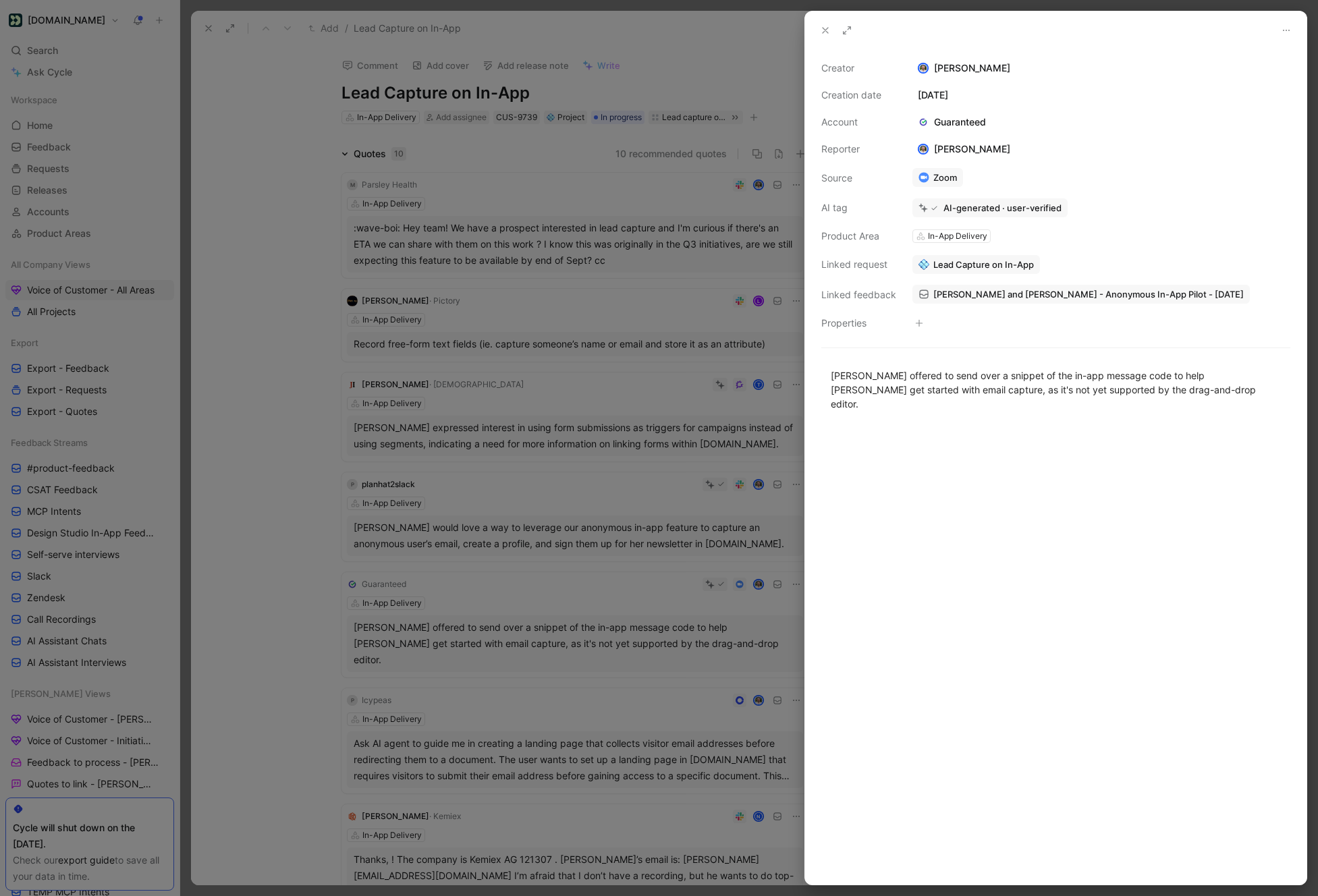
click at [610, 616] on div at bounding box center [659, 448] width 1318 height 896
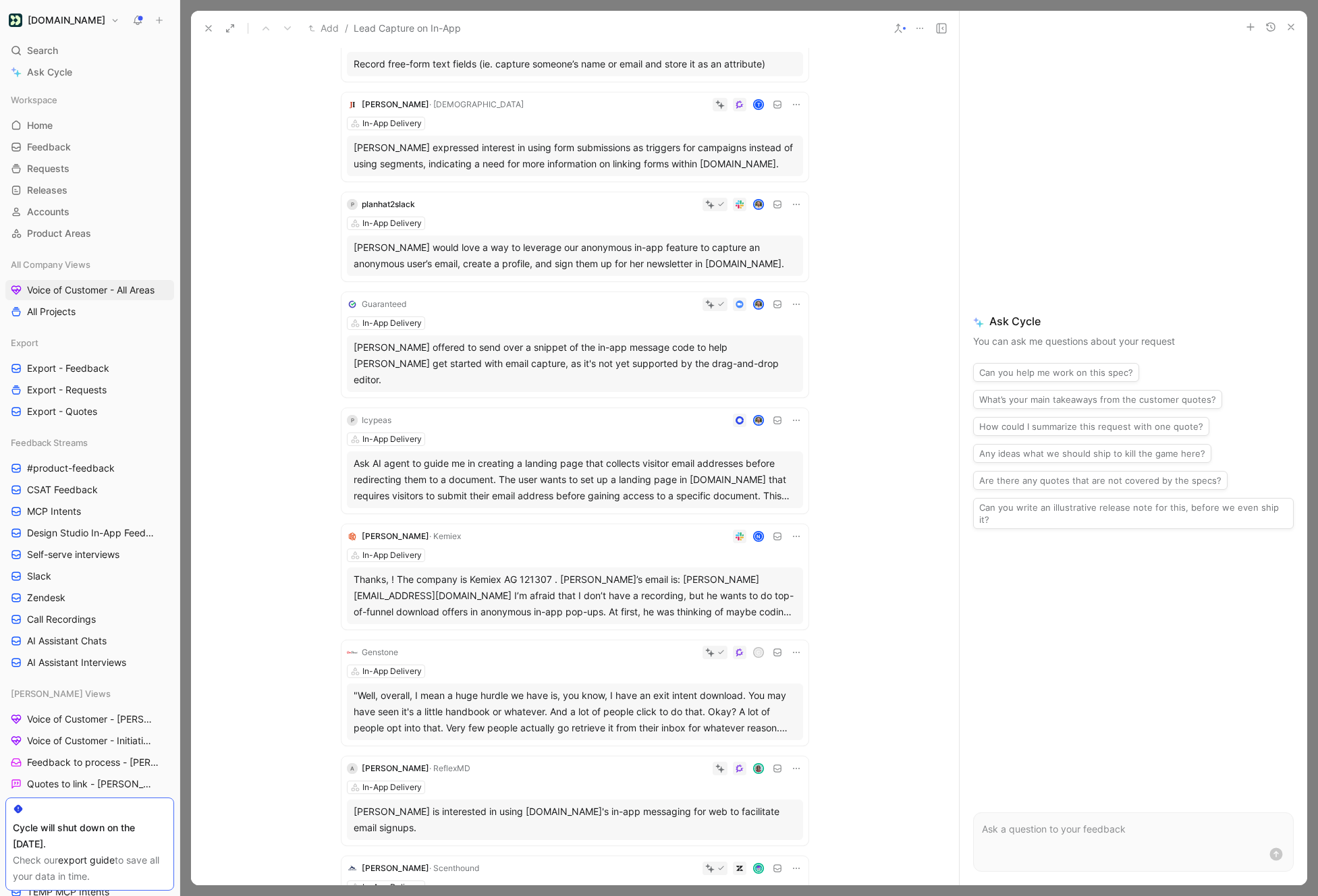
scroll to position [290, 0]
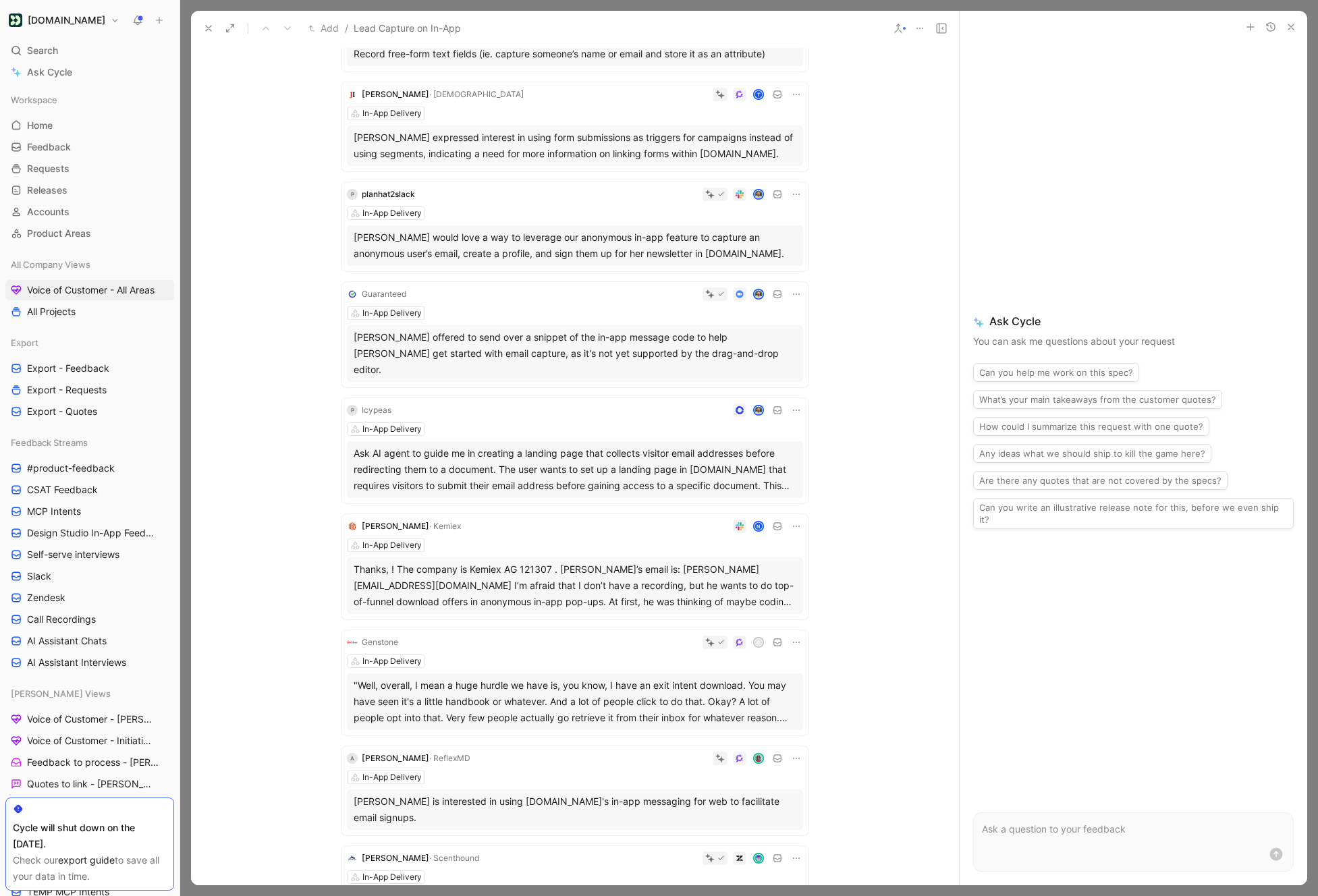
click at [570, 449] on div "Ask AI agent to guide me in creating a landing page that collects visitor email…" at bounding box center [575, 470] width 443 height 49
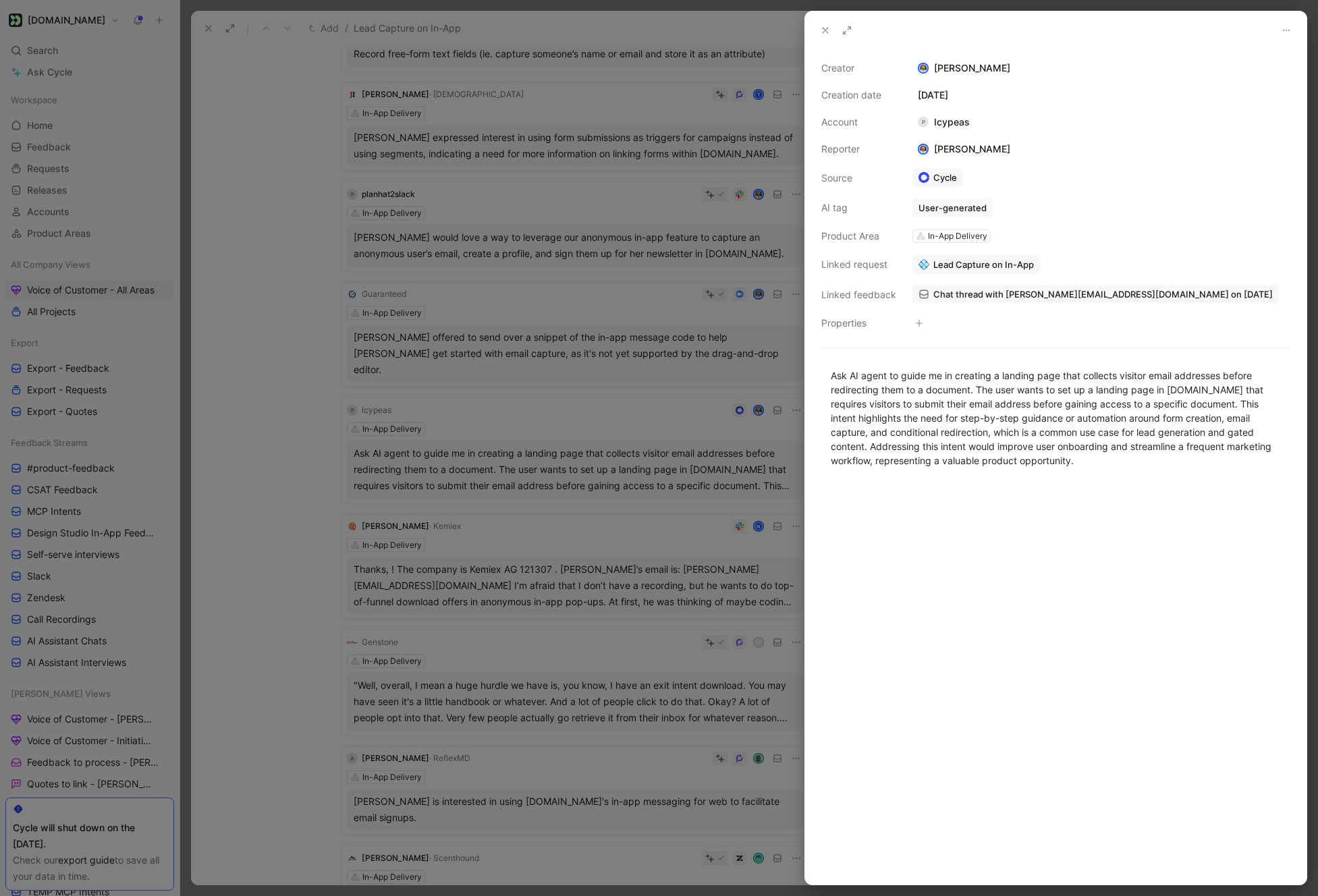
click at [610, 462] on div at bounding box center [659, 448] width 1318 height 896
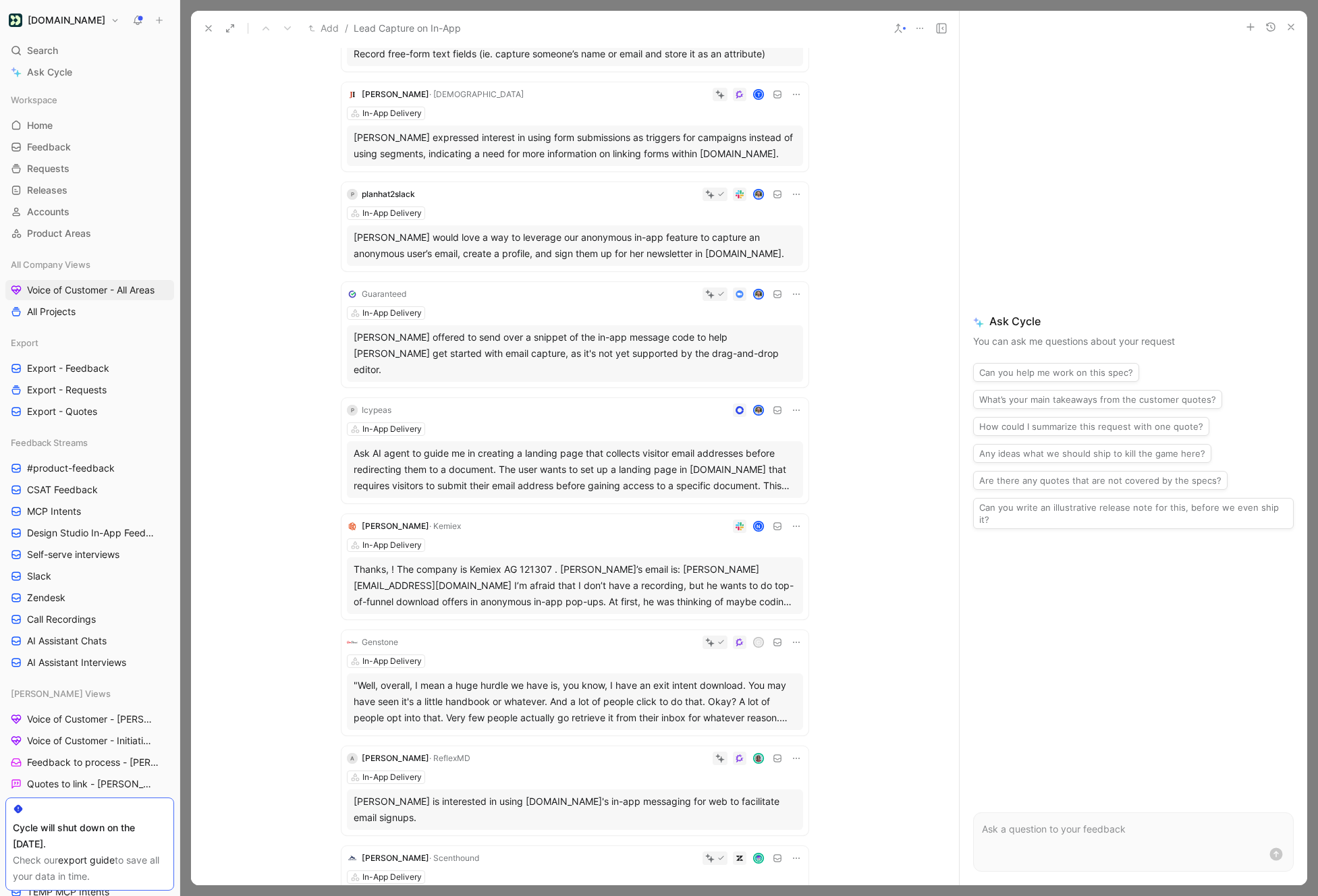
click at [583, 569] on div "Thanks, ! The company is Kemiex AG 121307 . [PERSON_NAME]’s email is: [PERSON_N…" at bounding box center [575, 586] width 443 height 49
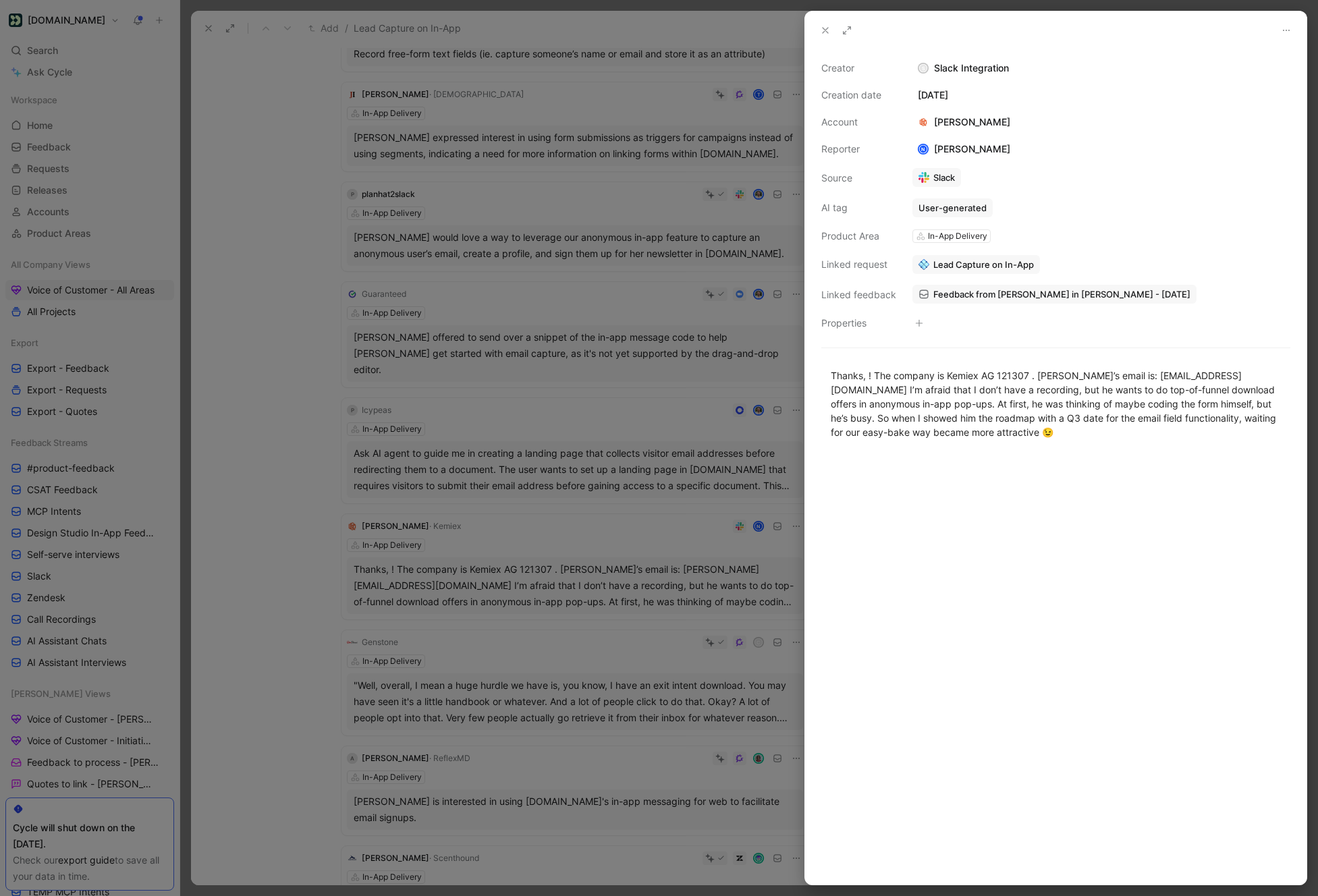
click at [579, 436] on div at bounding box center [659, 448] width 1318 height 896
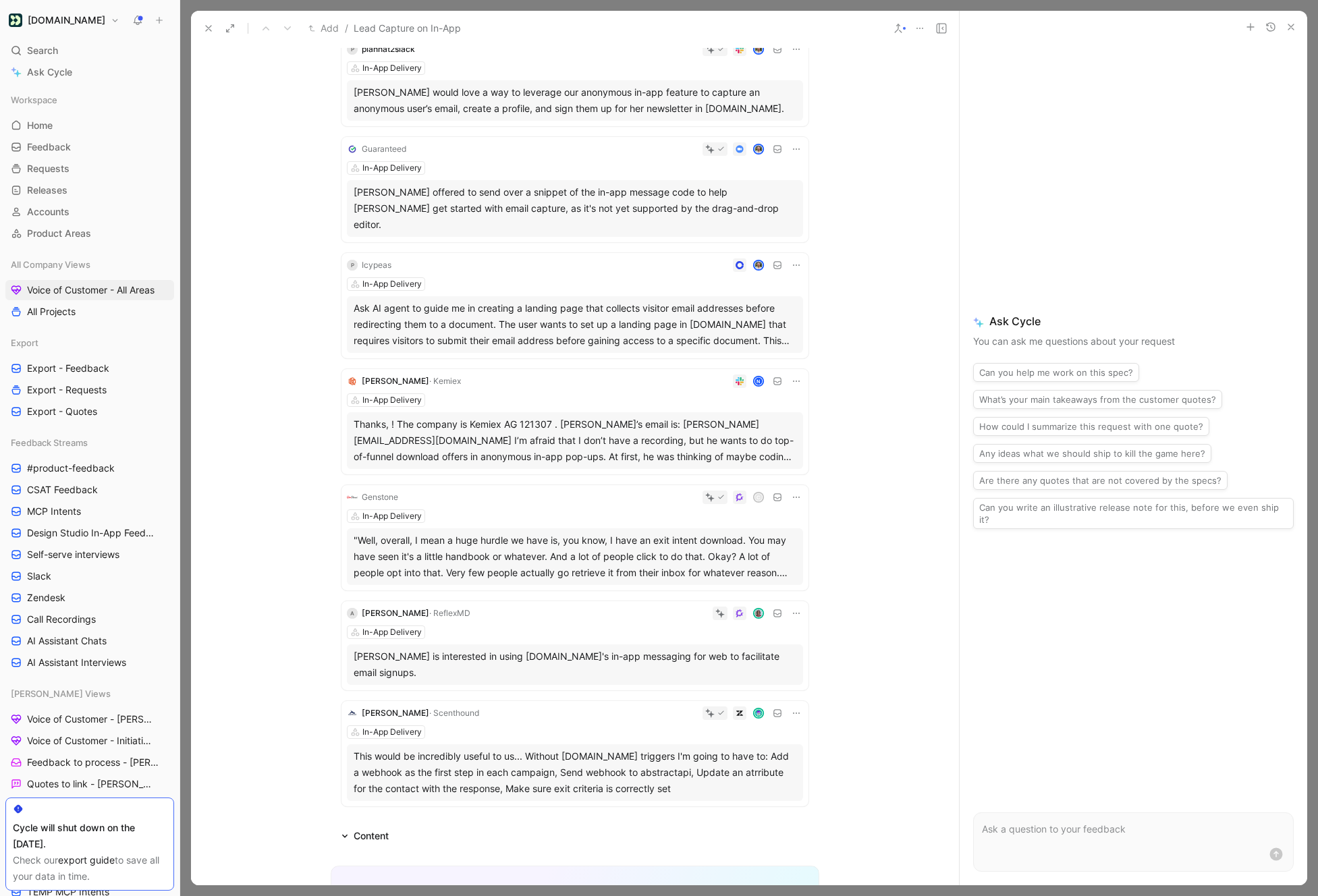
scroll to position [446, 0]
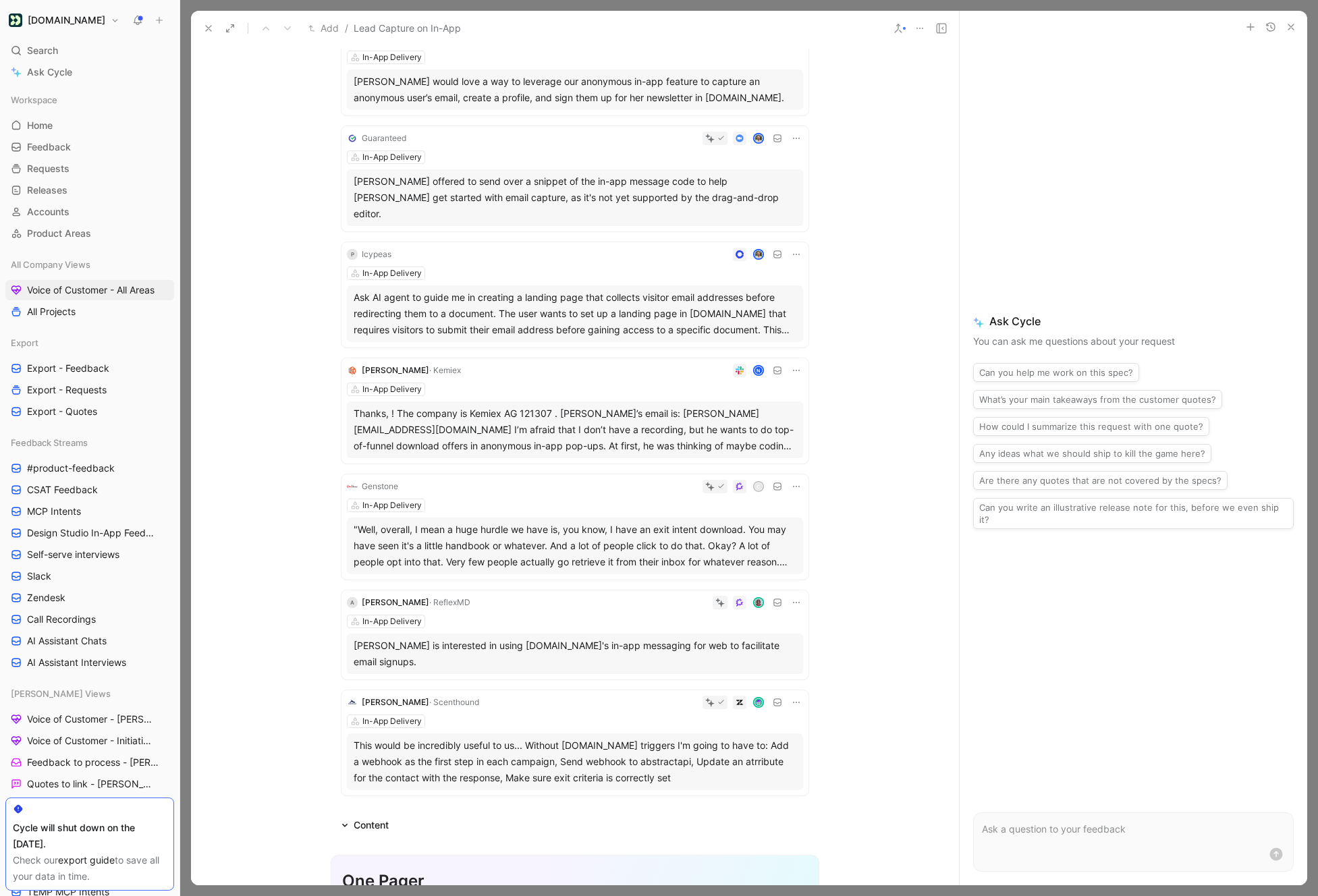
click at [581, 537] on div ""Well, overall, I mean a huge hurdle we have is, you know, I have an exit inten…" at bounding box center [575, 546] width 443 height 49
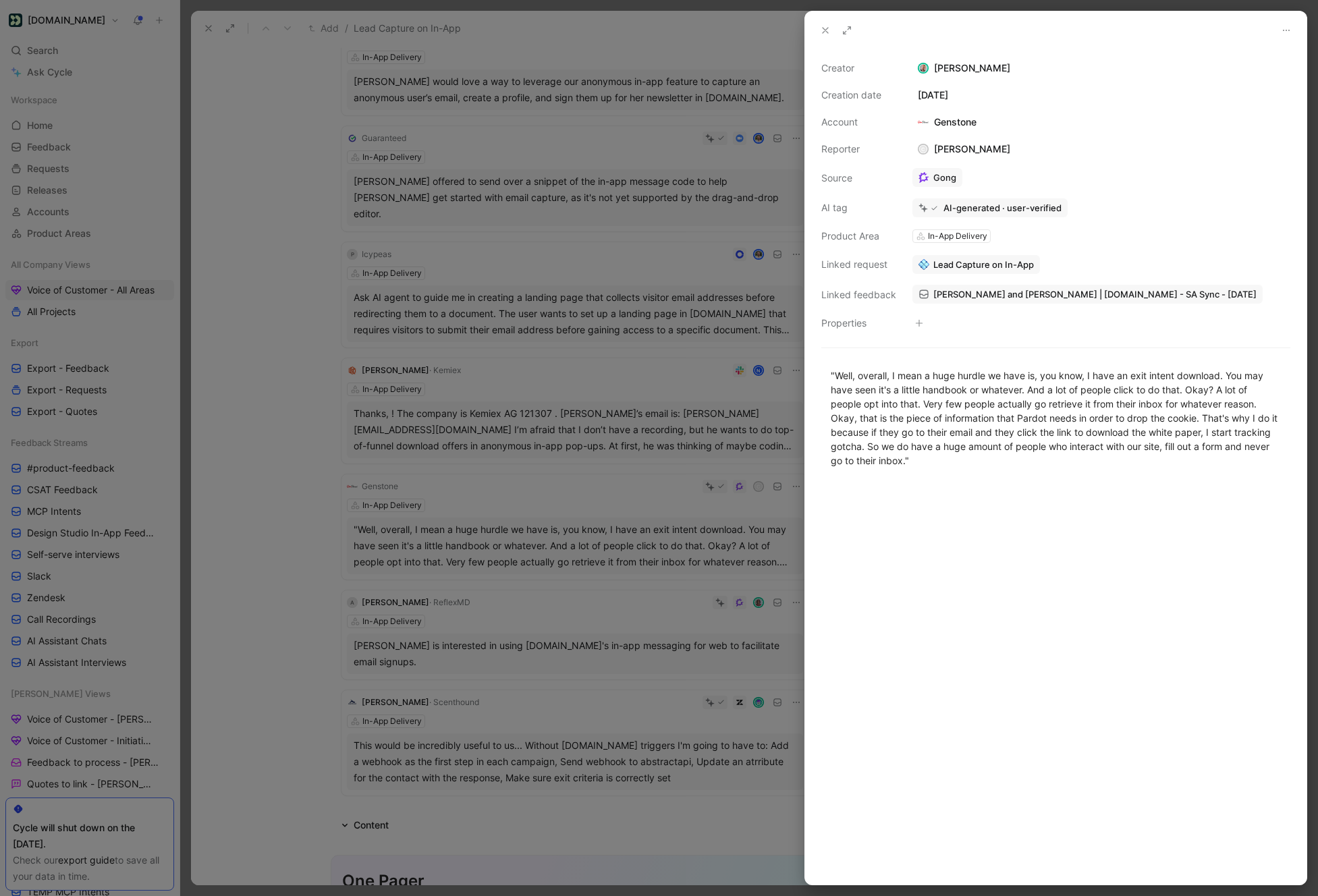
click at [822, 31] on icon at bounding box center [826, 31] width 11 height 11
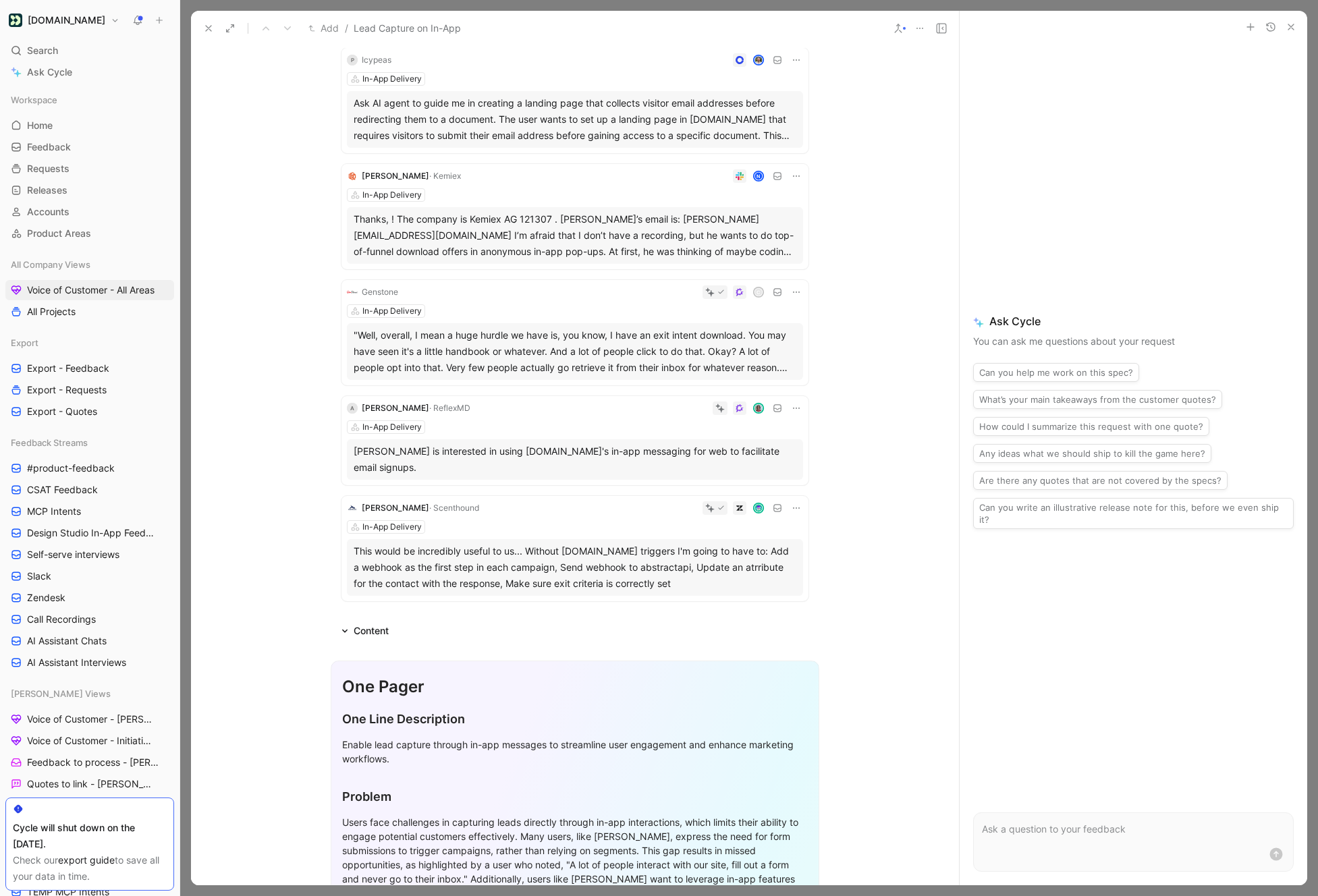
scroll to position [689, 0]
